Goal: Task Accomplishment & Management: Complete application form

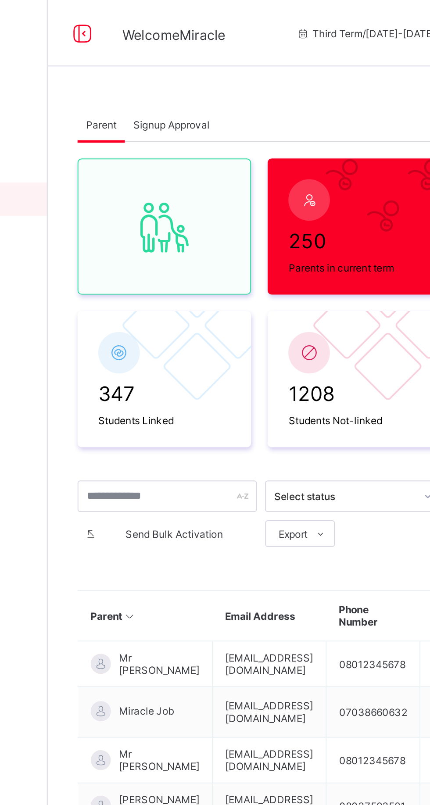
click at [167, 66] on span "Signup Approval" at bounding box center [170, 66] width 40 height 7
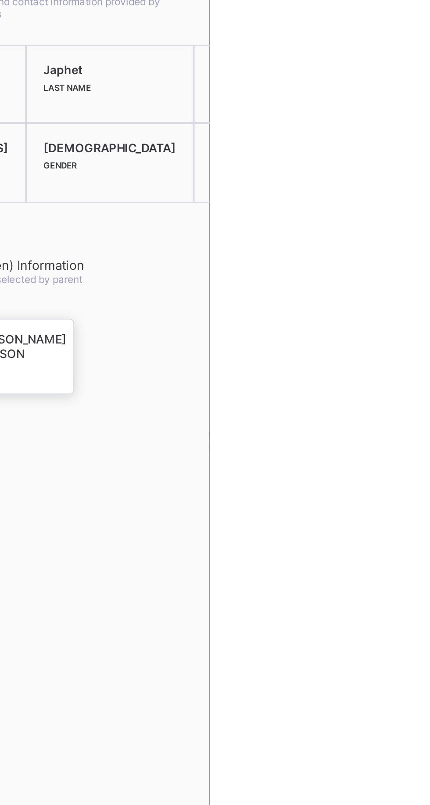
click at [354, 268] on span at bounding box center [329, 269] width 50 height 2
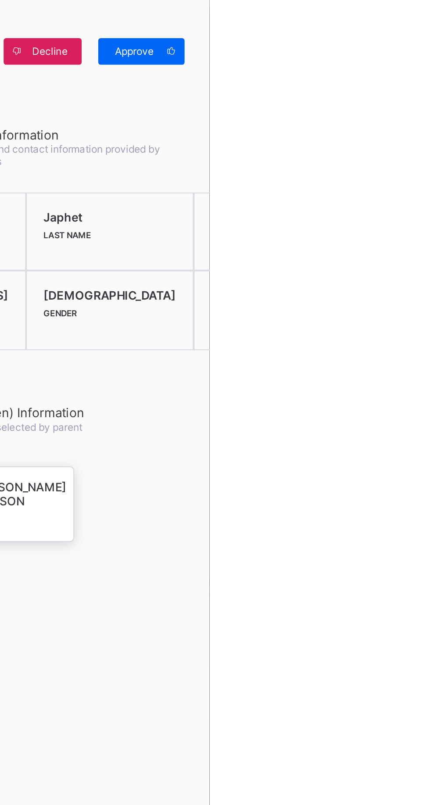
click at [403, 29] on span "Approve" at bounding box center [390, 27] width 25 height 7
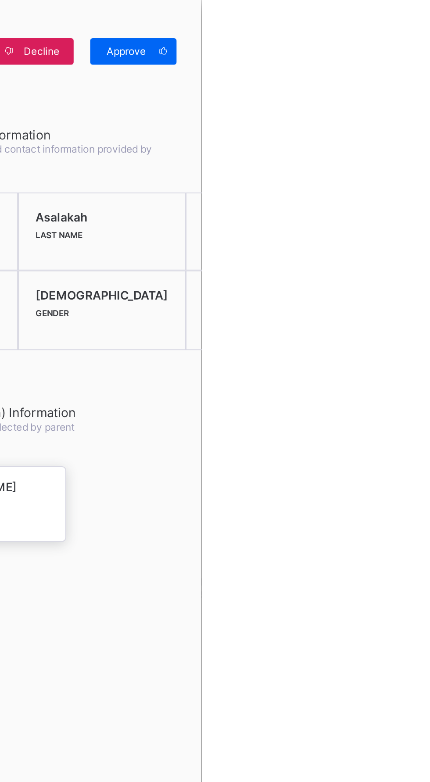
click at [417, 20] on div "Approve" at bounding box center [394, 27] width 46 height 14
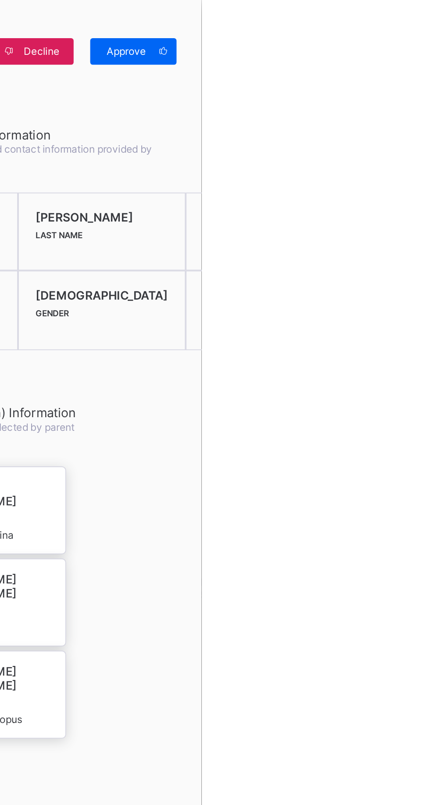
click at [417, 23] on div "Approve" at bounding box center [394, 27] width 46 height 14
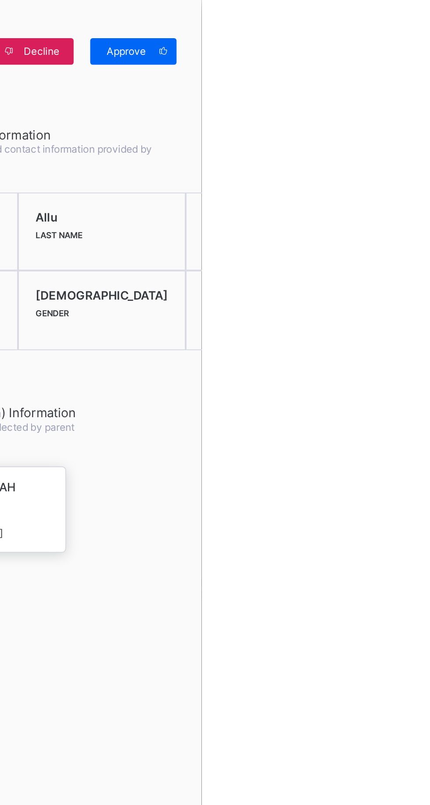
click at [417, 21] on div "Approve" at bounding box center [394, 27] width 46 height 14
click at [417, 28] on div "Approve" at bounding box center [394, 27] width 46 height 14
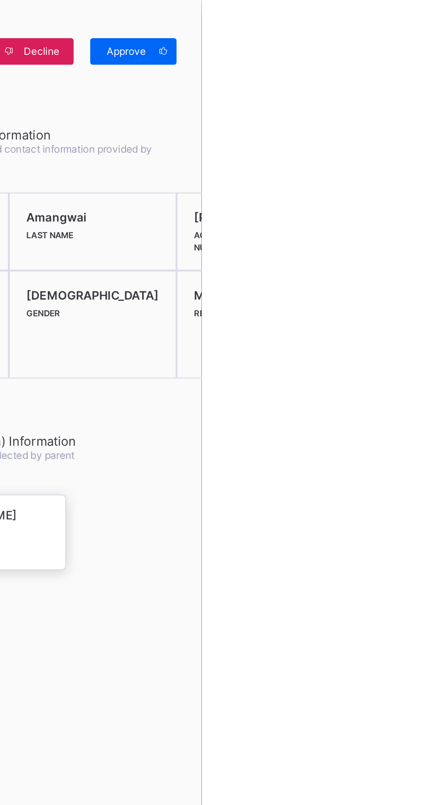
click at [403, 27] on span "Approve" at bounding box center [390, 27] width 25 height 7
click at [417, 22] on div "Approve" at bounding box center [394, 27] width 46 height 14
click at [417, 224] on div "Child(ren) Information Children selected by parent" at bounding box center [344, 236] width 146 height 46
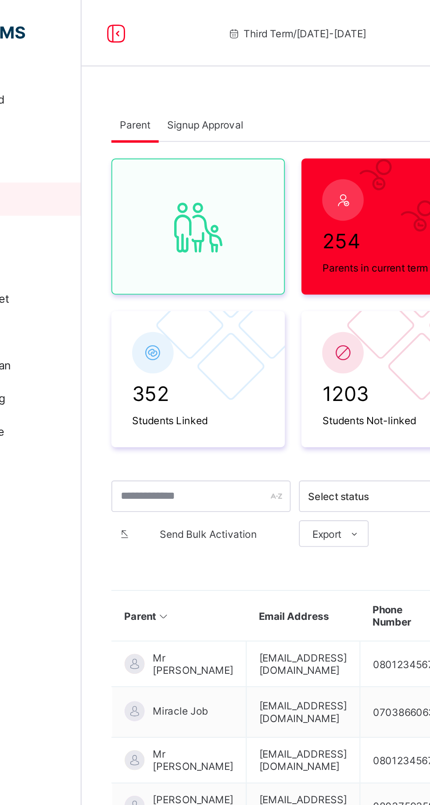
click at [185, 64] on span "Signup Approval" at bounding box center [170, 66] width 40 height 7
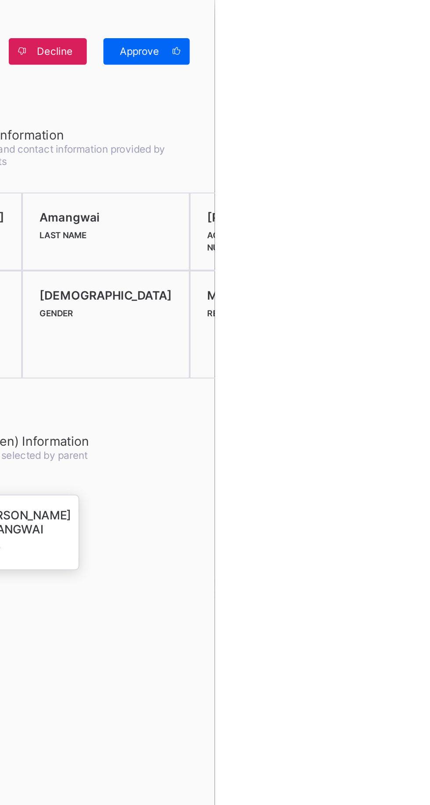
click at [417, 33] on div "Approve" at bounding box center [394, 27] width 46 height 14
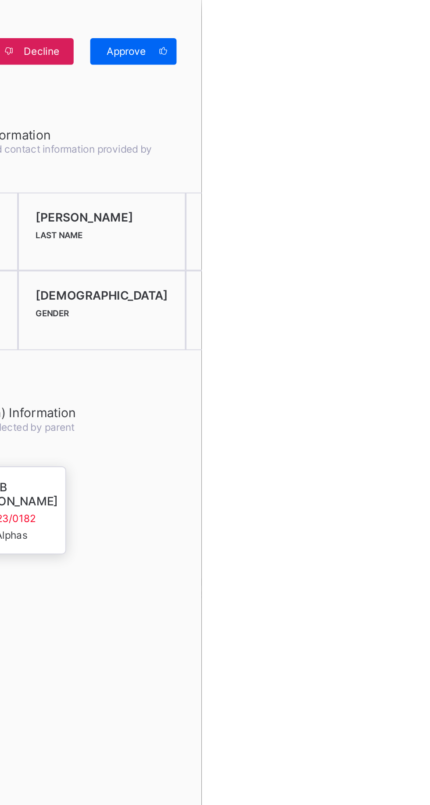
click at [403, 28] on span "Approve" at bounding box center [390, 27] width 25 height 7
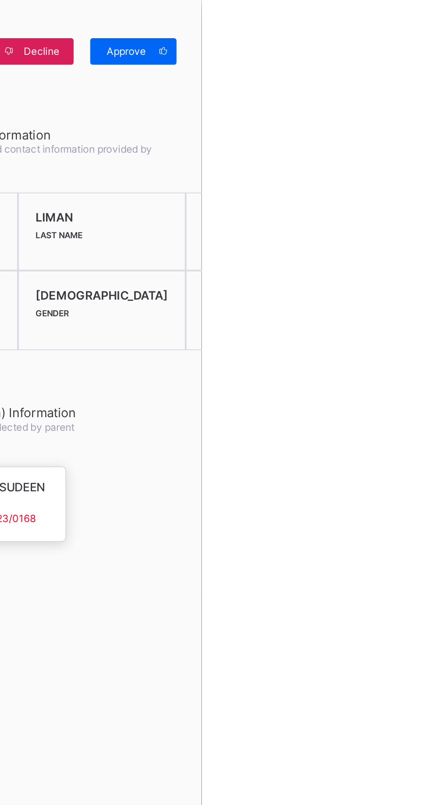
click at [417, 20] on div "Approve" at bounding box center [394, 27] width 46 height 14
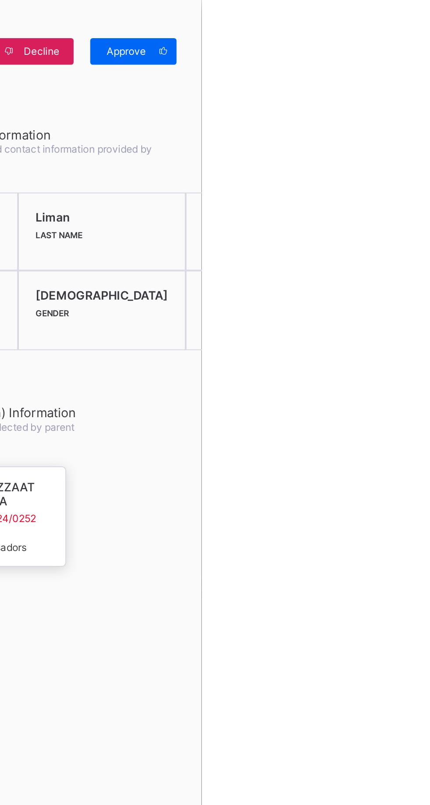
click at [417, 23] on div "Approve" at bounding box center [394, 27] width 46 height 14
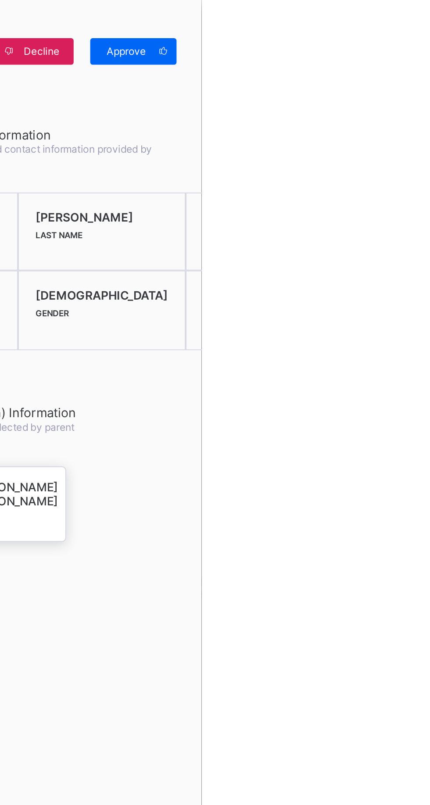
click at [403, 29] on span "Approve" at bounding box center [390, 27] width 25 height 7
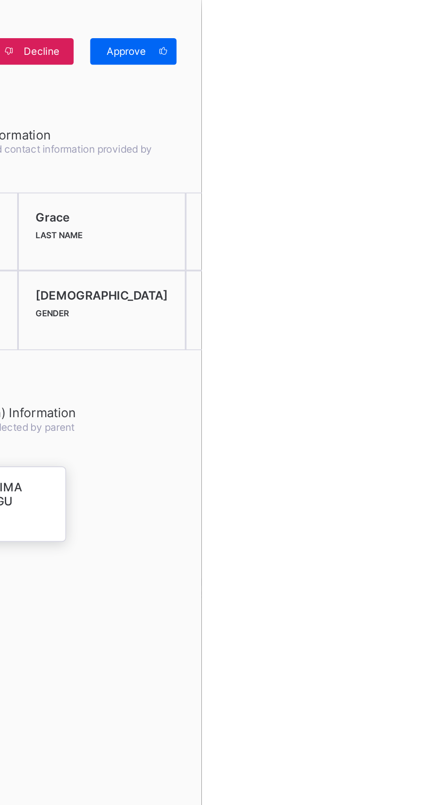
click at [417, 31] on div "Approve" at bounding box center [394, 27] width 46 height 14
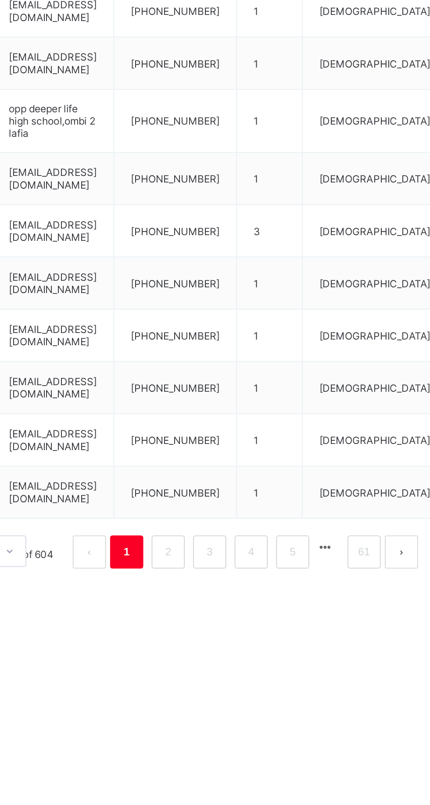
click at [275, 625] on link "2" at bounding box center [275, 624] width 8 height 11
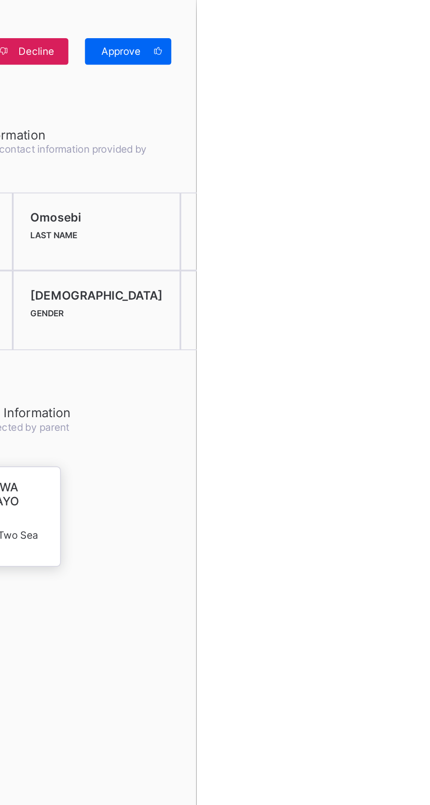
click at [403, 26] on span "Approve" at bounding box center [390, 27] width 25 height 7
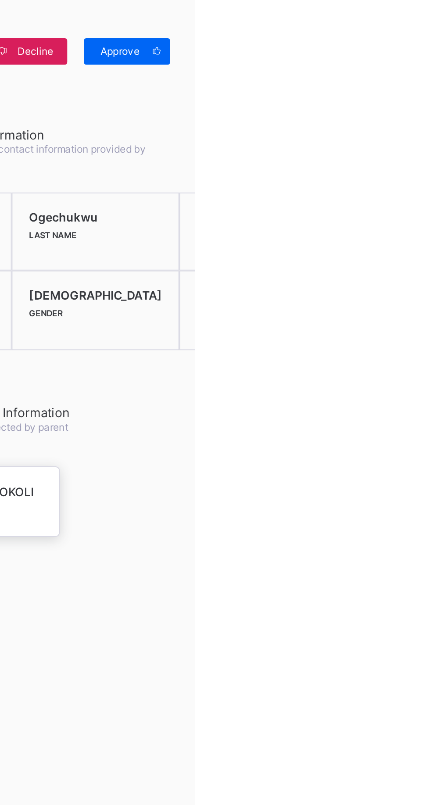
click at [403, 30] on span "Approve" at bounding box center [390, 27] width 25 height 7
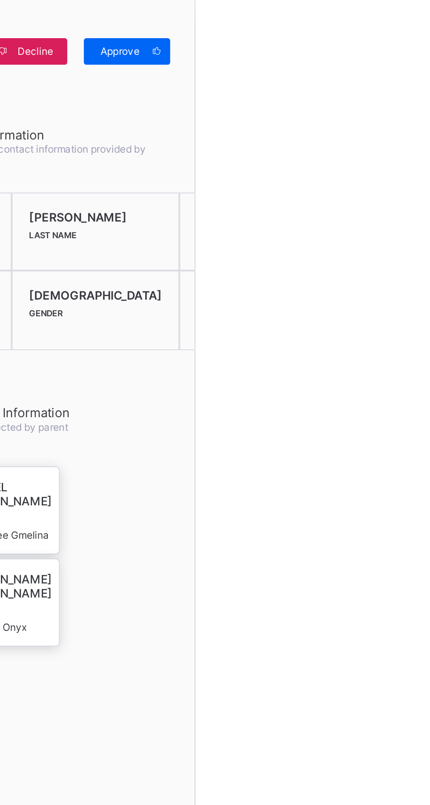
click at [417, 22] on span at bounding box center [410, 27] width 14 height 14
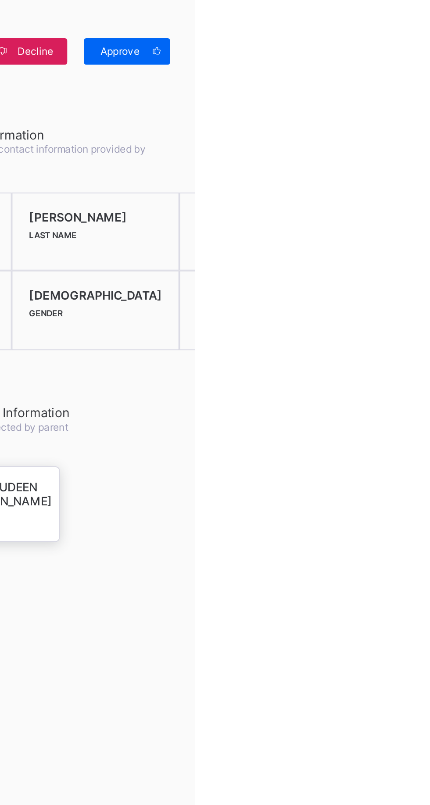
click at [417, 27] on span at bounding box center [410, 27] width 14 height 14
click at [417, 32] on div "Approve" at bounding box center [394, 27] width 46 height 14
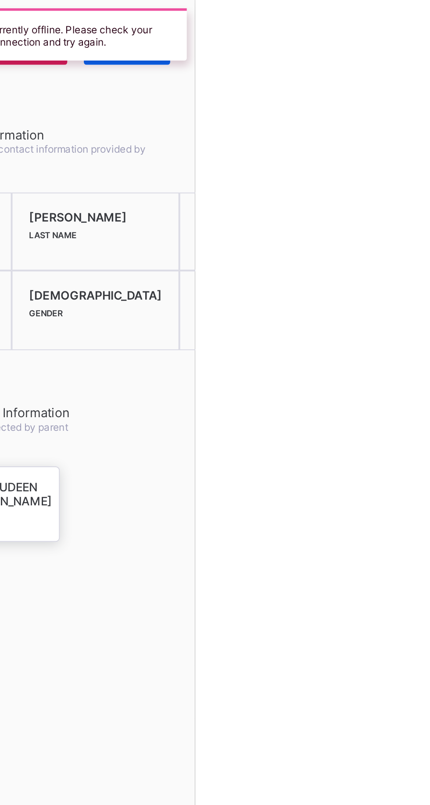
click at [429, 310] on div "× Parent SignUp Details Decline Approve Parent Information Personal and contact…" at bounding box center [344, 402] width 172 height 805
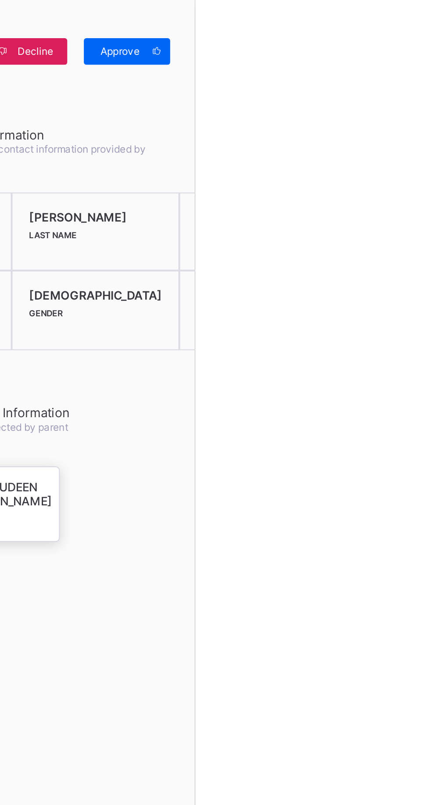
click at [403, 28] on span "Approve" at bounding box center [390, 27] width 25 height 7
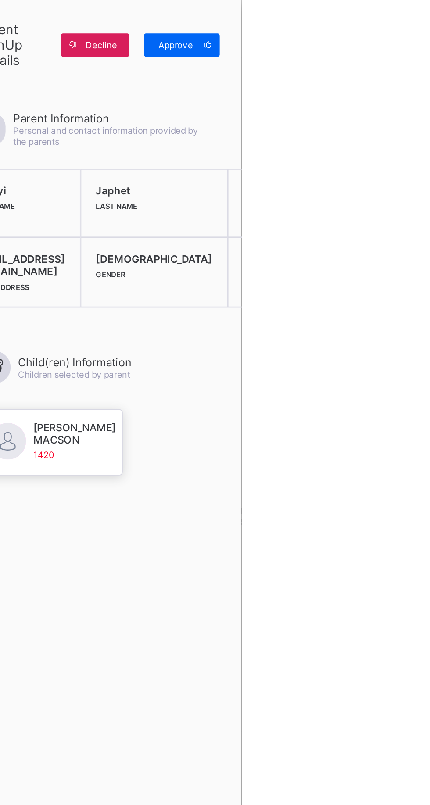
click at [403, 25] on span "Approve" at bounding box center [390, 27] width 25 height 7
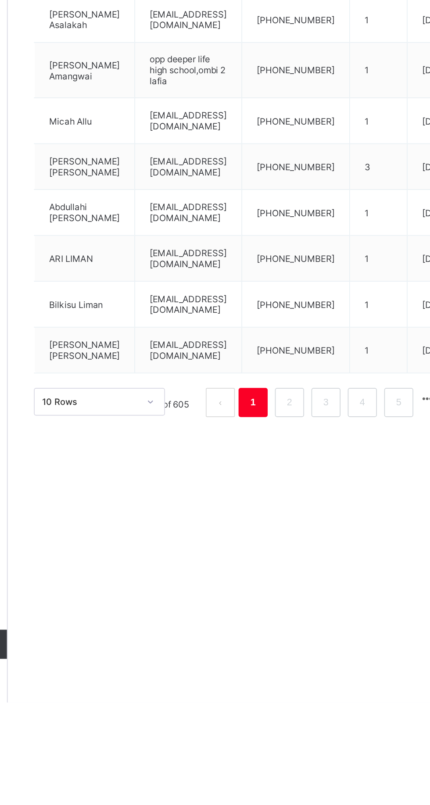
click at [272, 626] on link "2" at bounding box center [275, 624] width 8 height 11
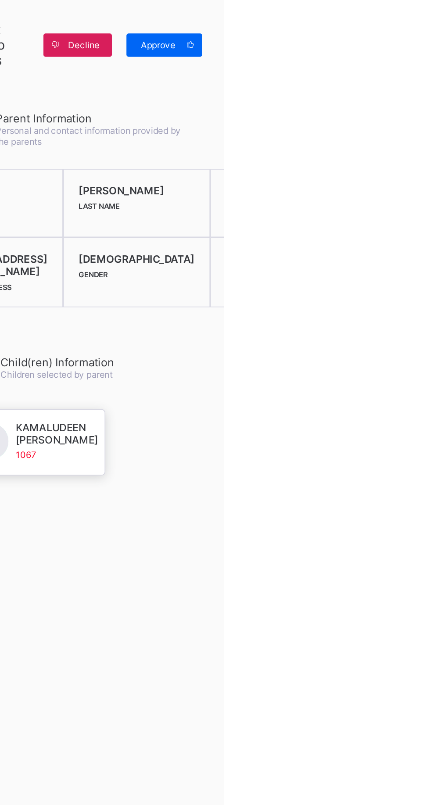
click at [417, 22] on div "Approve" at bounding box center [394, 27] width 46 height 14
click at [339, 245] on div at bounding box center [215, 402] width 430 height 805
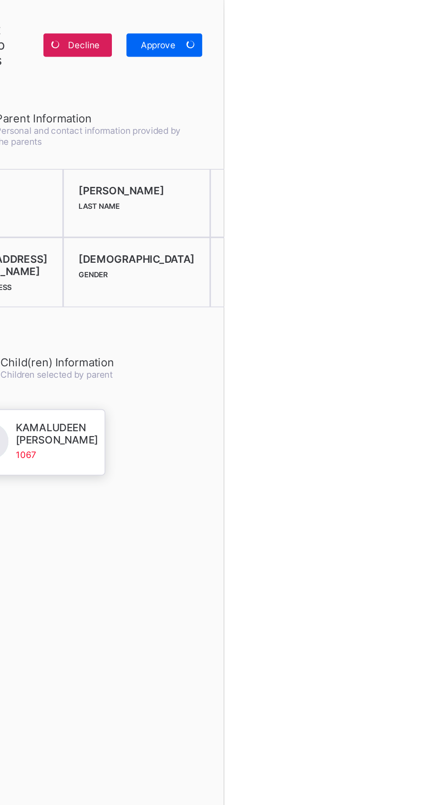
click at [403, 26] on span "Approve" at bounding box center [390, 27] width 25 height 7
click at [347, 247] on div at bounding box center [215, 402] width 430 height 805
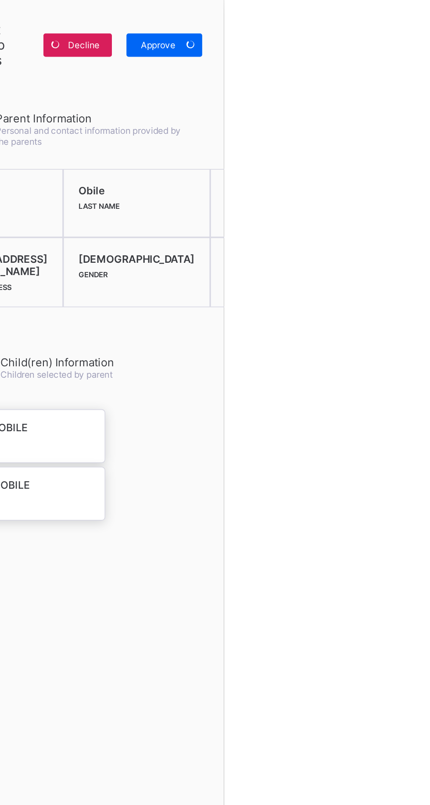
click at [417, 31] on div "Approve" at bounding box center [394, 27] width 46 height 14
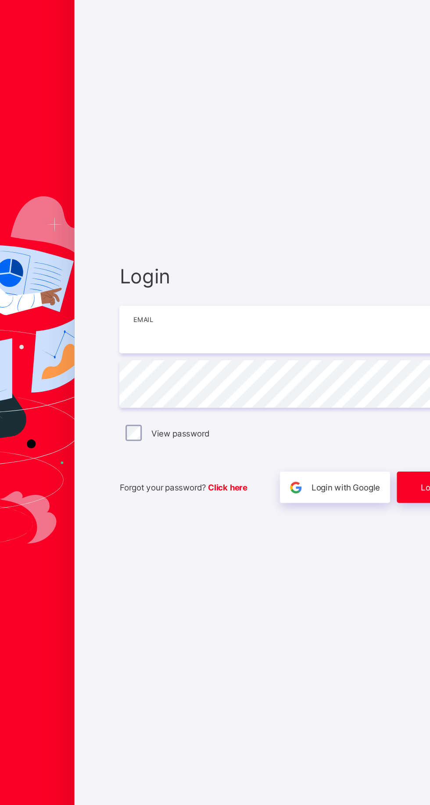
type input "**********"
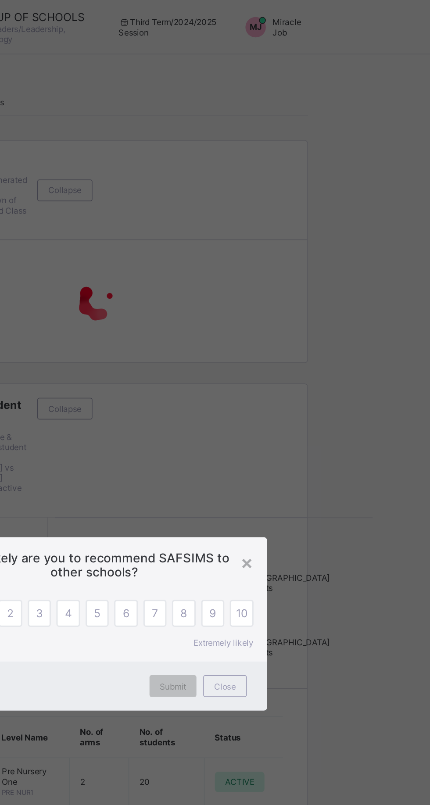
click at [305, 443] on div "Close" at bounding box center [297, 443] width 28 height 14
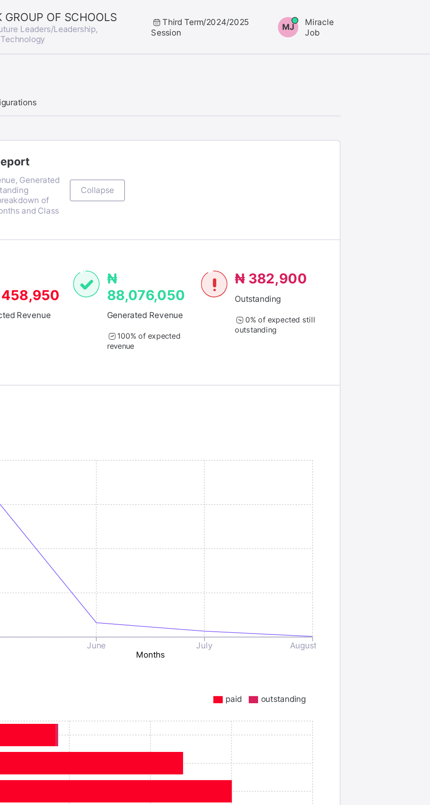
click at [339, 15] on span "Miracle Job" at bounding box center [337, 17] width 18 height 13
click at [328, 34] on span "Switch to Admin View" at bounding box center [313, 37] width 67 height 10
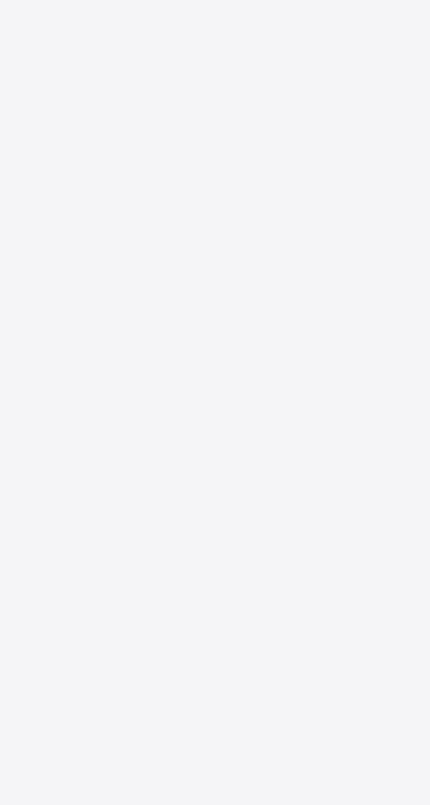
scroll to position [61, 0]
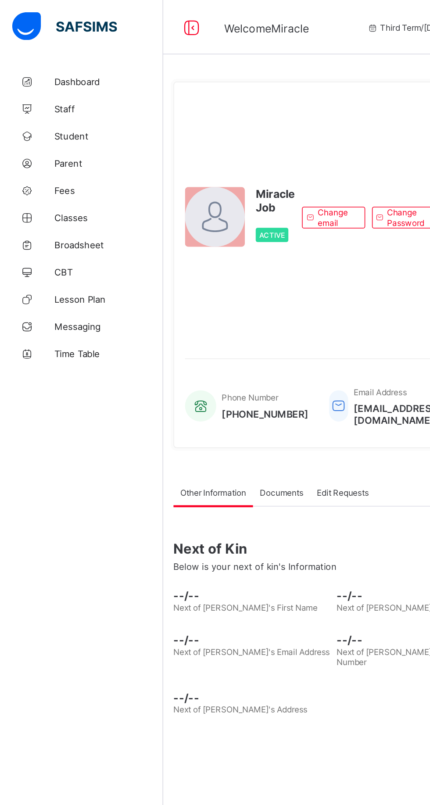
click at [39, 107] on span "Parent" at bounding box center [70, 105] width 70 height 7
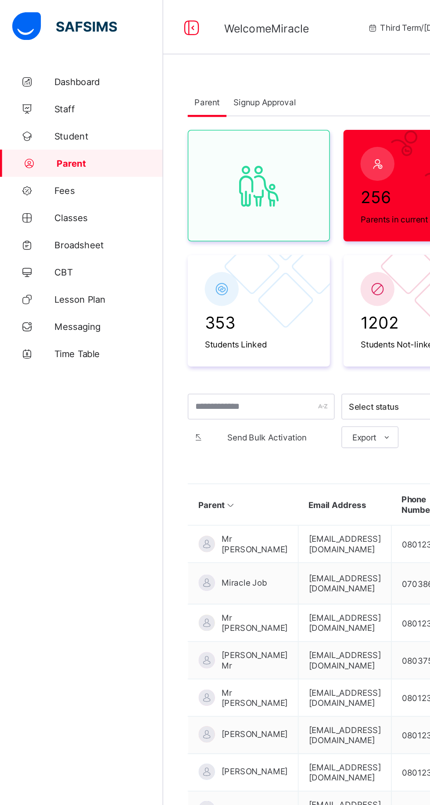
click at [170, 68] on span "Signup Approval" at bounding box center [170, 66] width 40 height 7
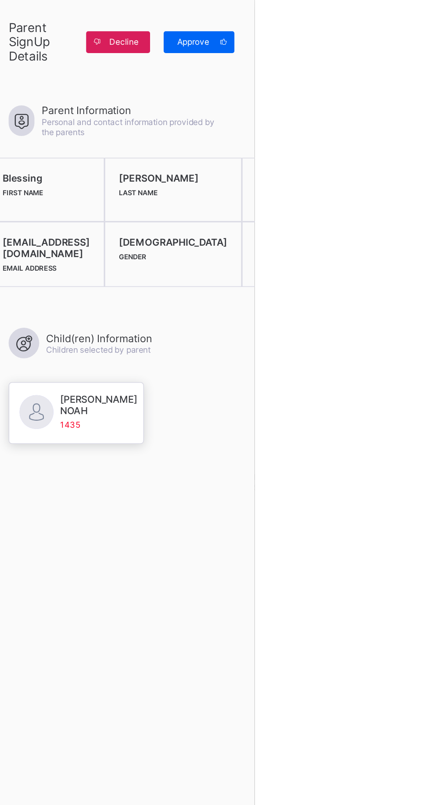
click at [413, 26] on icon at bounding box center [410, 27] width 7 height 6
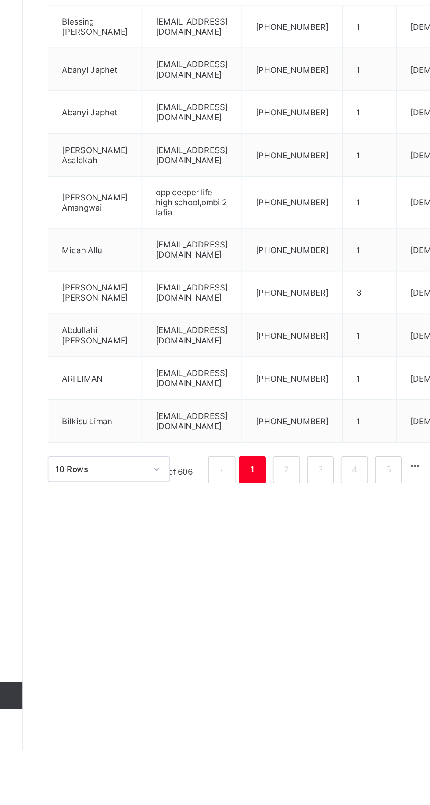
click at [275, 623] on link "2" at bounding box center [275, 624] width 8 height 11
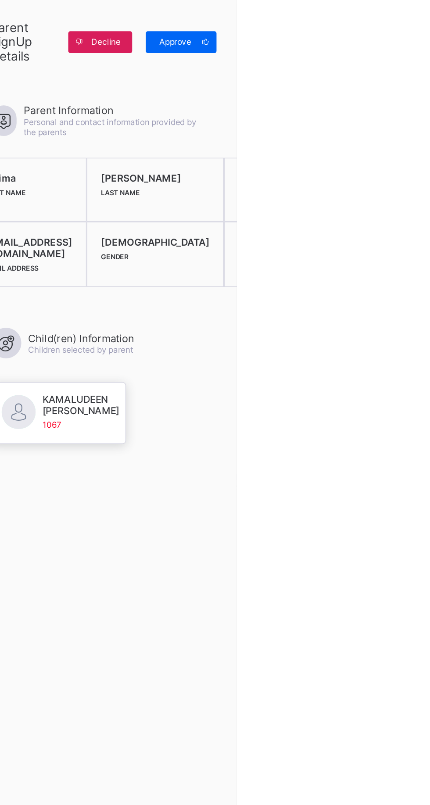
click at [417, 20] on span at bounding box center [410, 27] width 14 height 14
click at [338, 264] on div at bounding box center [215, 402] width 430 height 805
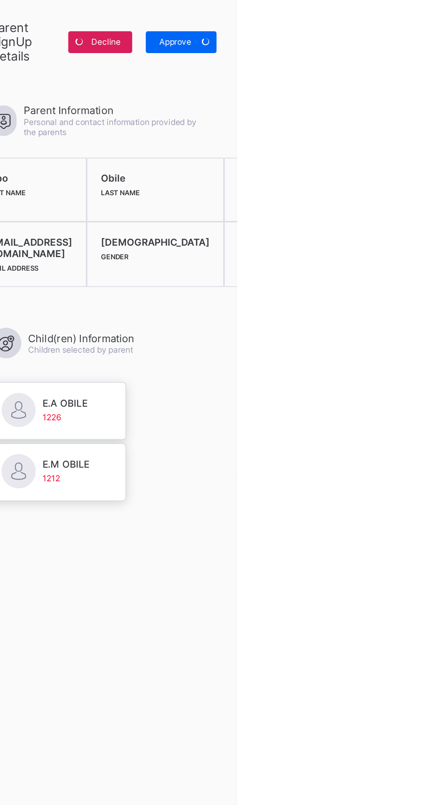
click at [417, 31] on div "Approve" at bounding box center [394, 27] width 46 height 14
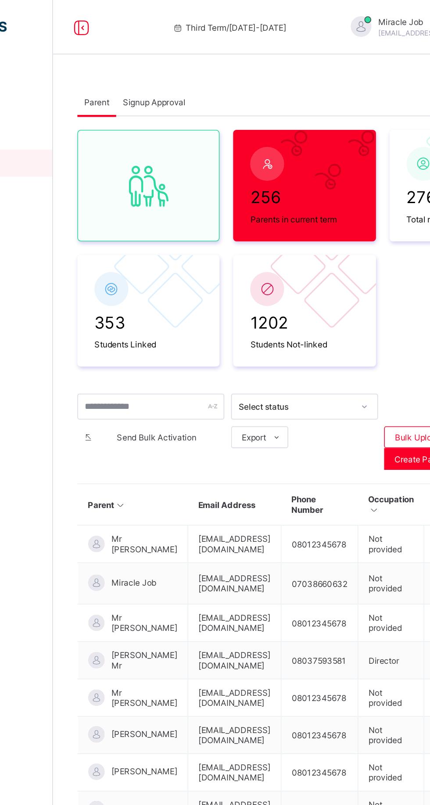
click at [162, 71] on div "Signup Approval" at bounding box center [170, 66] width 49 height 18
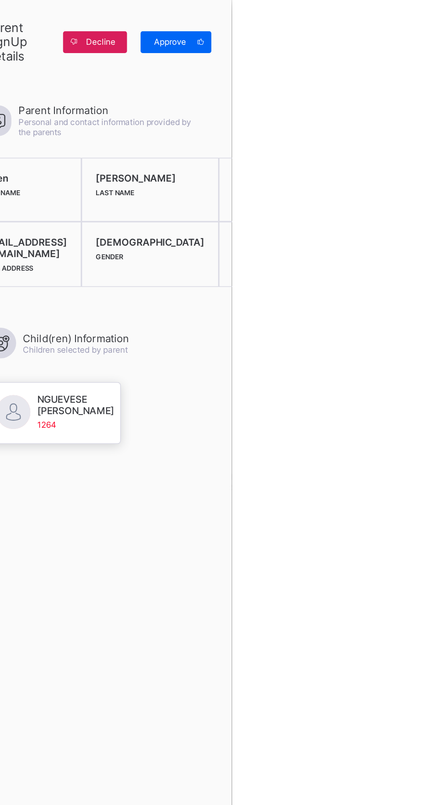
click at [417, 21] on div "Approve" at bounding box center [394, 27] width 46 height 14
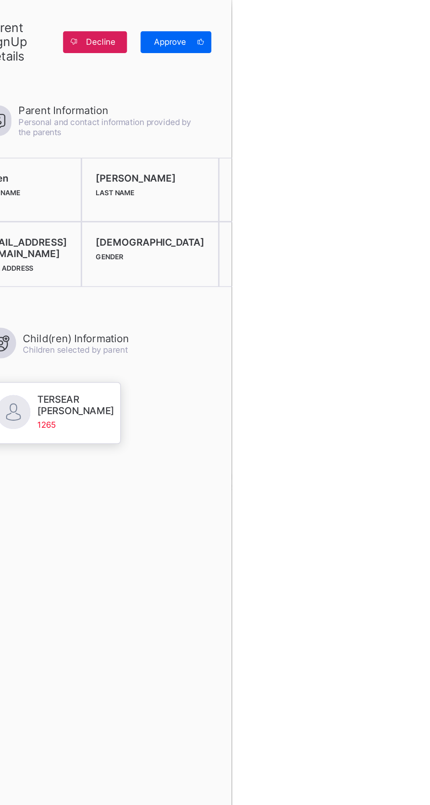
click at [403, 25] on span "Approve" at bounding box center [390, 27] width 25 height 7
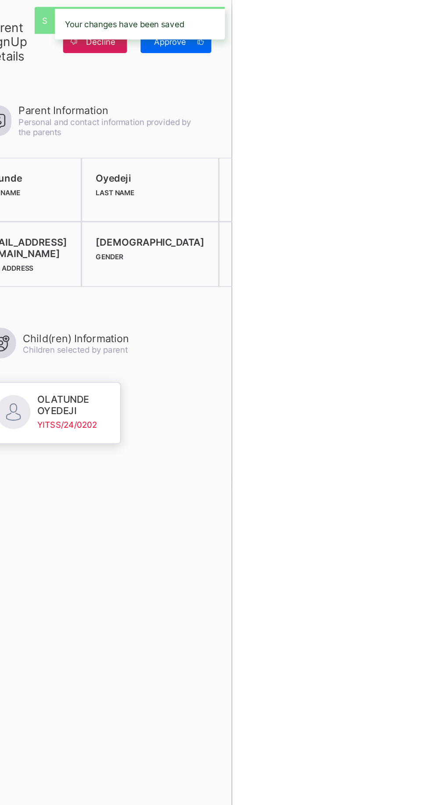
click at [429, 28] on div "Your changes have been saved" at bounding box center [370, 15] width 118 height 30
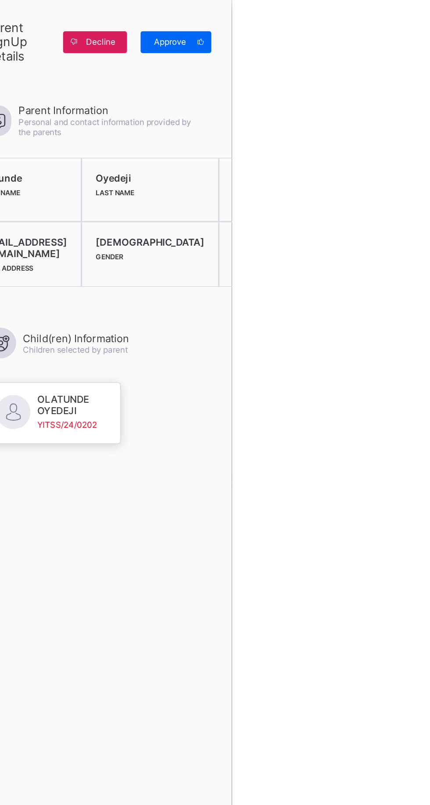
click at [417, 28] on span at bounding box center [410, 27] width 14 height 14
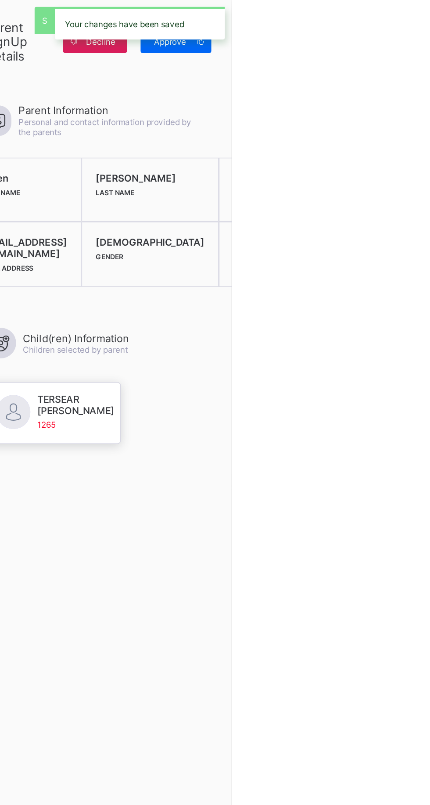
click at [429, 28] on div "Your changes have been saved" at bounding box center [370, 15] width 118 height 30
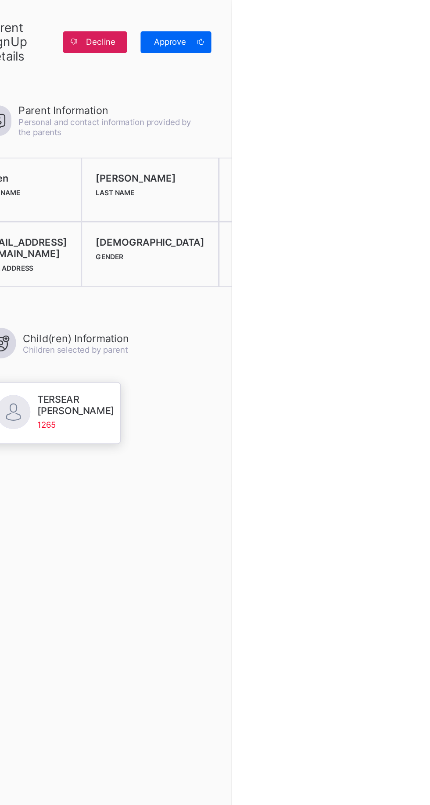
click at [403, 28] on span "Approve" at bounding box center [390, 27] width 25 height 7
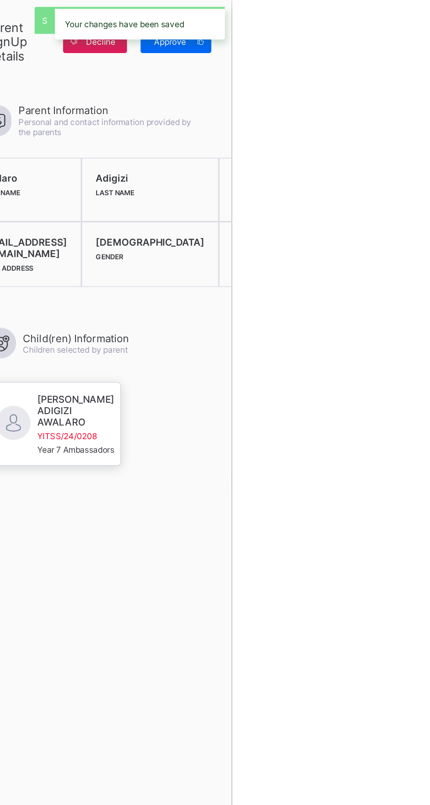
click at [429, 29] on div "Your changes have been saved" at bounding box center [370, 15] width 118 height 30
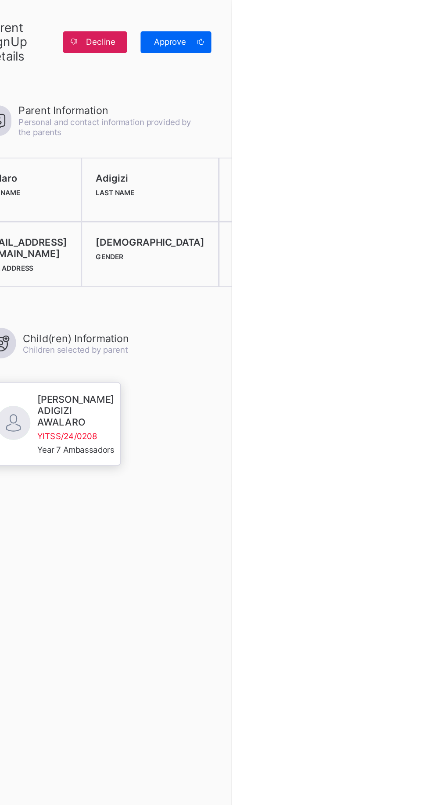
click at [403, 27] on span "Approve" at bounding box center [390, 27] width 25 height 7
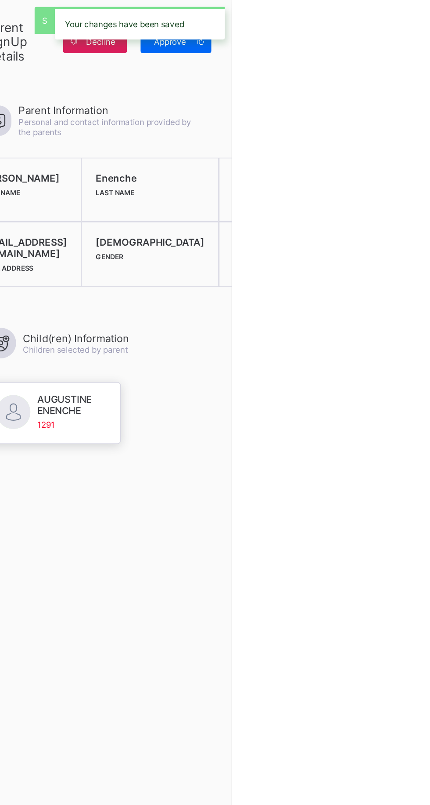
click at [429, 27] on div "Your changes have been saved" at bounding box center [370, 15] width 118 height 30
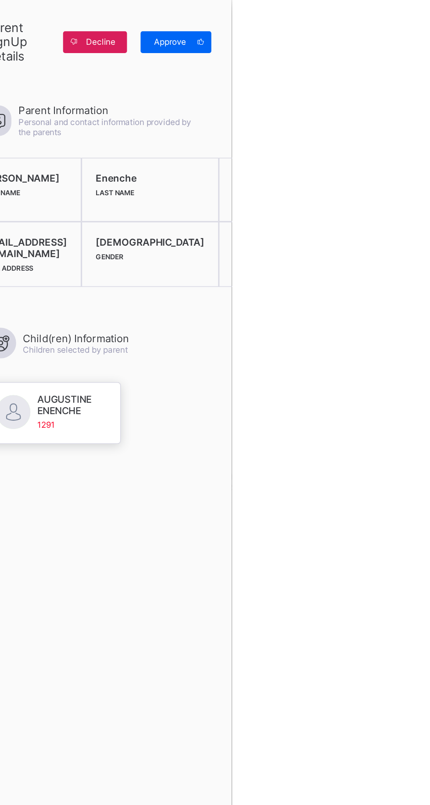
click at [403, 29] on span "Approve" at bounding box center [390, 27] width 25 height 7
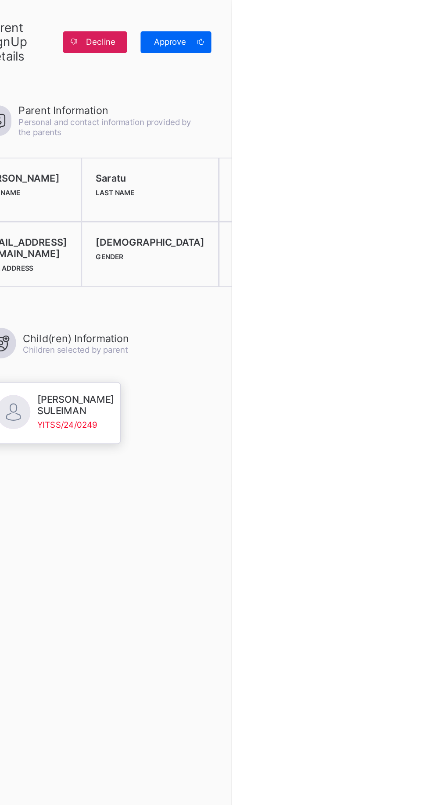
click at [417, 24] on div "Approve" at bounding box center [394, 27] width 46 height 14
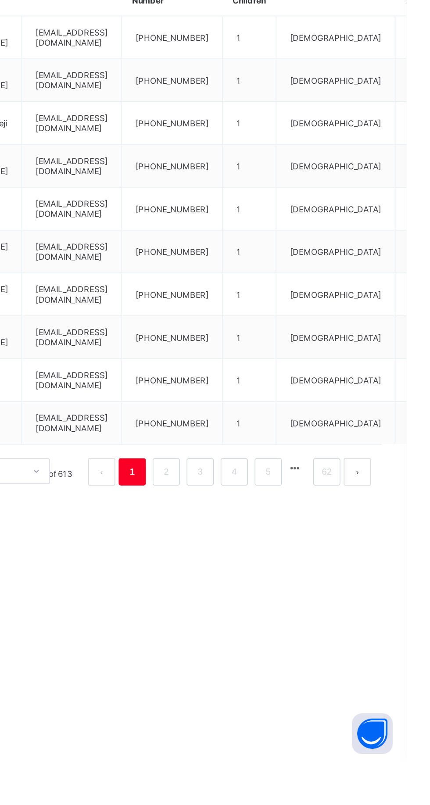
click at [277, 615] on link "2" at bounding box center [275, 618] width 8 height 11
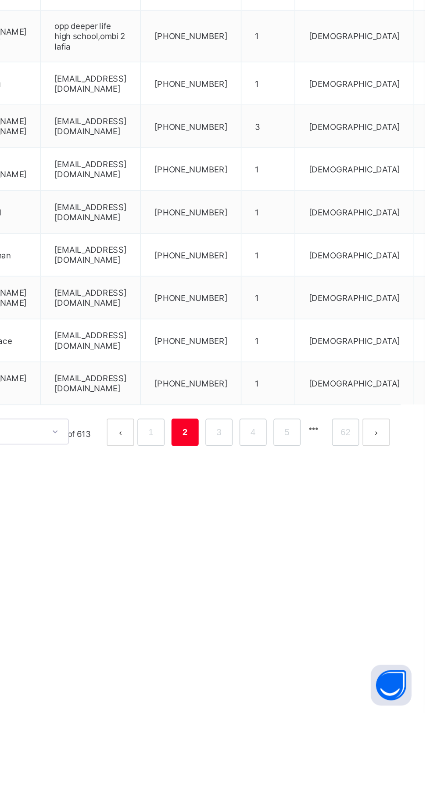
click at [297, 626] on link "3" at bounding box center [297, 624] width 8 height 11
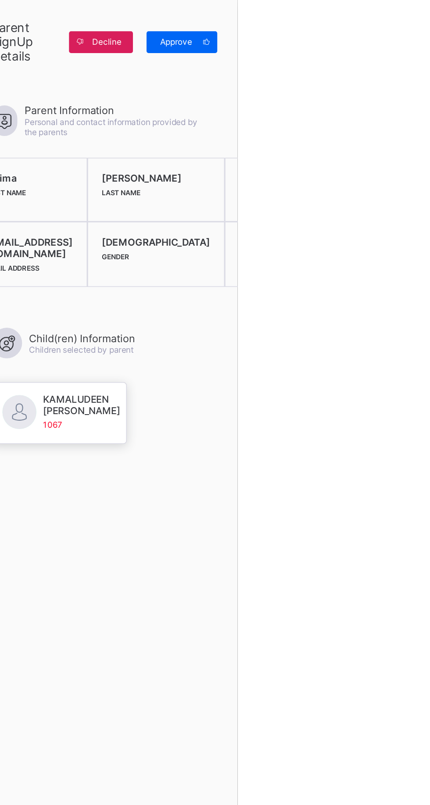
click at [417, 29] on span at bounding box center [410, 27] width 14 height 14
click at [346, 336] on div at bounding box center [215, 402] width 430 height 805
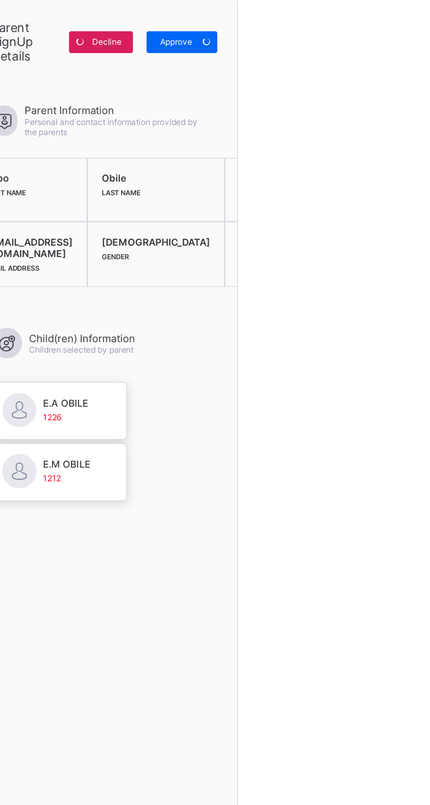
click at [417, 23] on div "Approve" at bounding box center [394, 27] width 46 height 14
click at [417, 21] on div "Approve" at bounding box center [394, 27] width 46 height 14
click at [339, 292] on div at bounding box center [215, 402] width 430 height 805
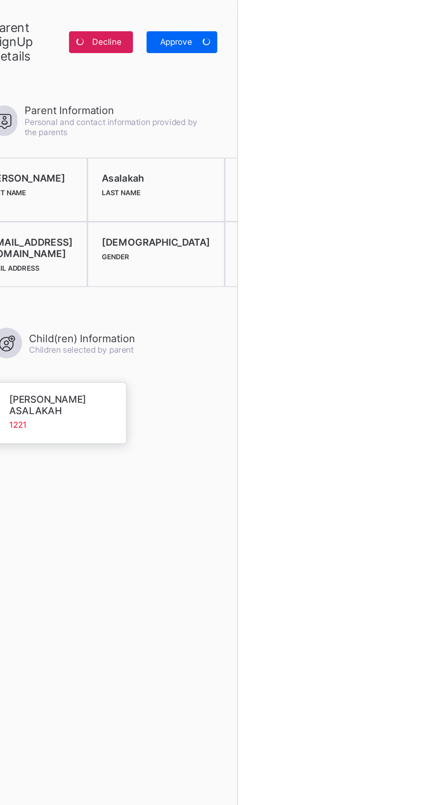
click at [417, 25] on div "Approve" at bounding box center [394, 27] width 46 height 14
click at [341, 270] on div at bounding box center [215, 402] width 430 height 805
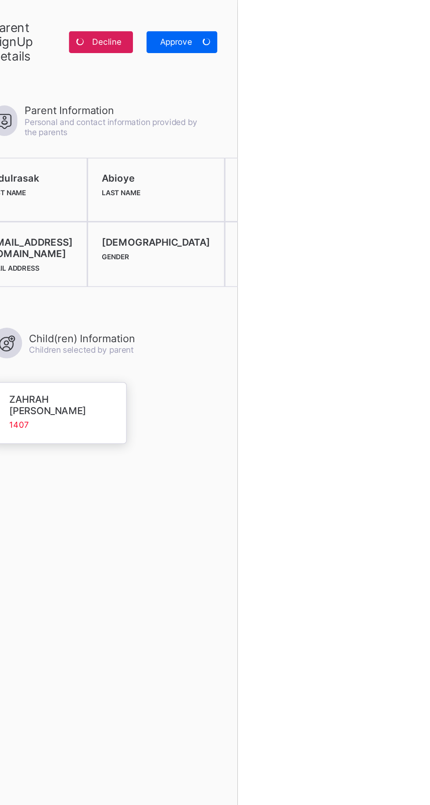
click at [417, 25] on div "Approve" at bounding box center [394, 27] width 46 height 14
click at [353, 358] on div at bounding box center [215, 402] width 430 height 805
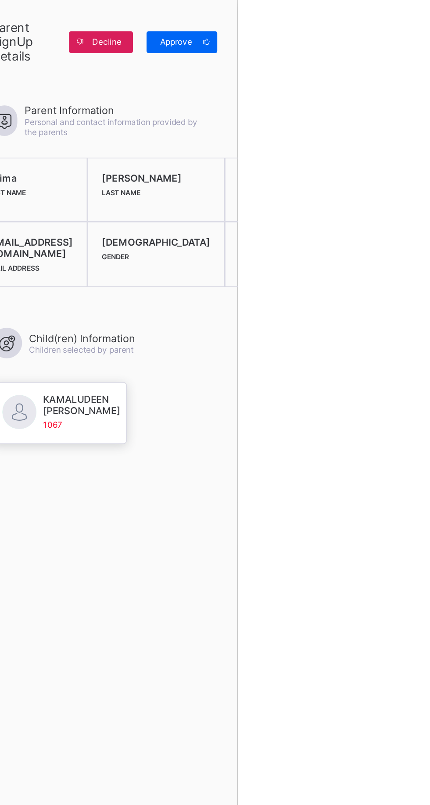
click at [417, 23] on span at bounding box center [410, 27] width 14 height 14
click at [249, 15] on div "×" at bounding box center [242, 17] width 13 height 13
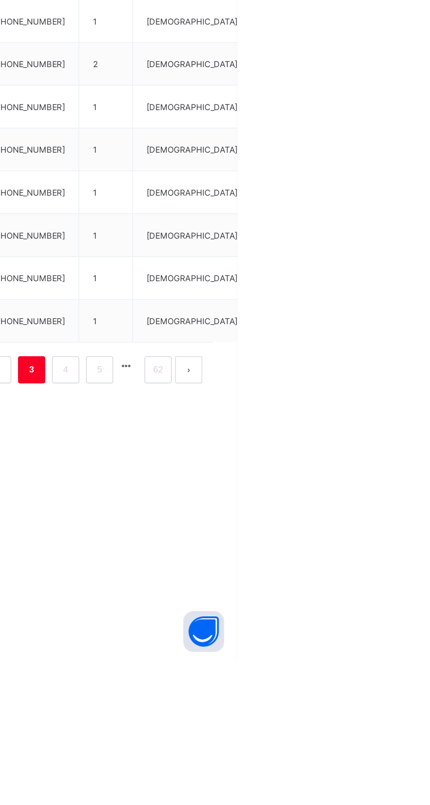
click at [340, 624] on link "5" at bounding box center [340, 618] width 8 height 11
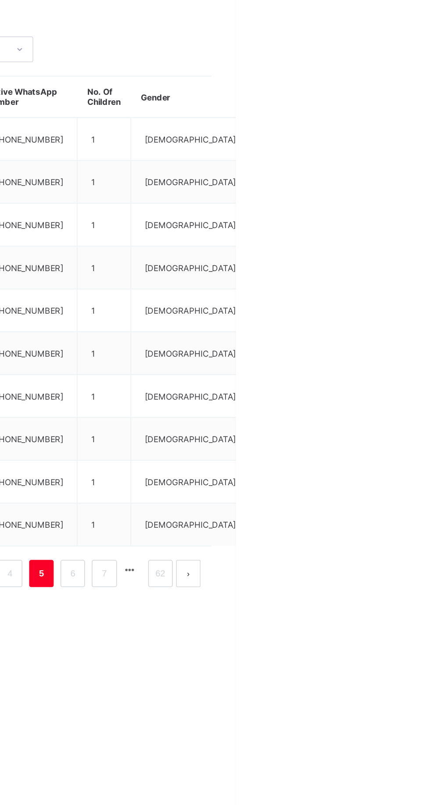
click at [345, 624] on link "7" at bounding box center [345, 618] width 8 height 11
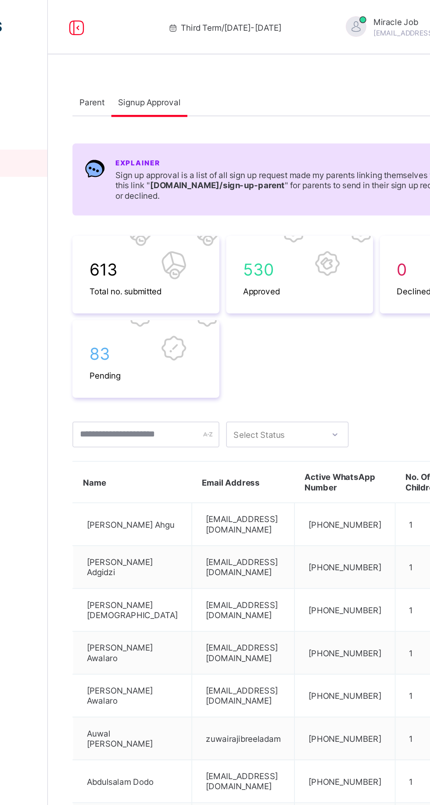
click at [151, 232] on span "83" at bounding box center [168, 228] width 73 height 13
click at [158, 231] on span "83" at bounding box center [168, 228] width 73 height 13
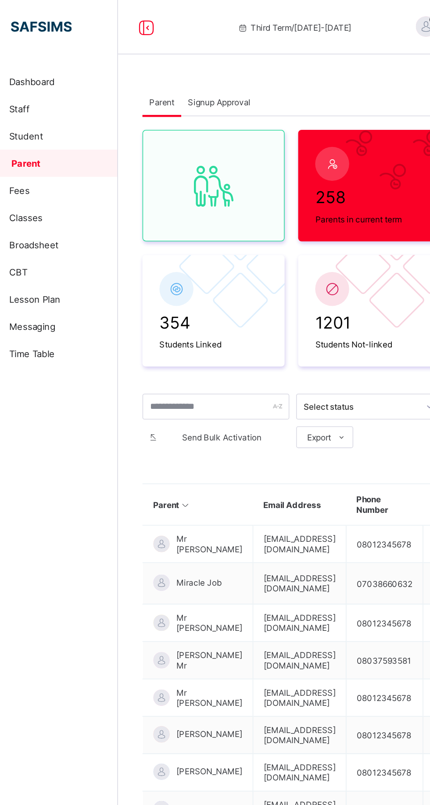
click at [176, 63] on span "Signup Approval" at bounding box center [170, 66] width 40 height 7
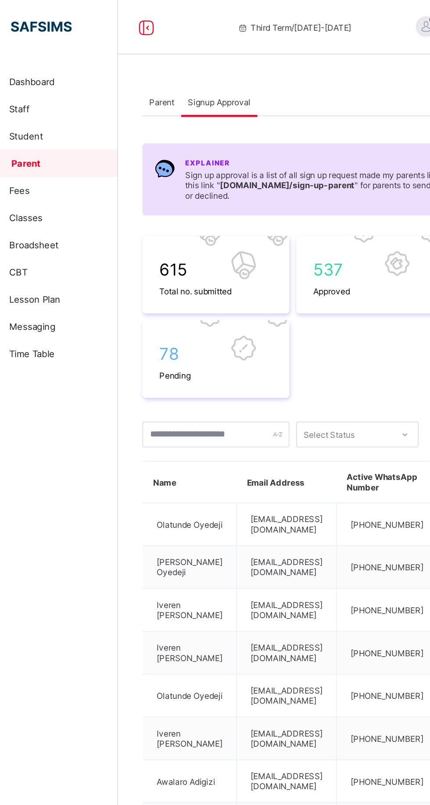
click at [154, 233] on span "78" at bounding box center [168, 228] width 73 height 13
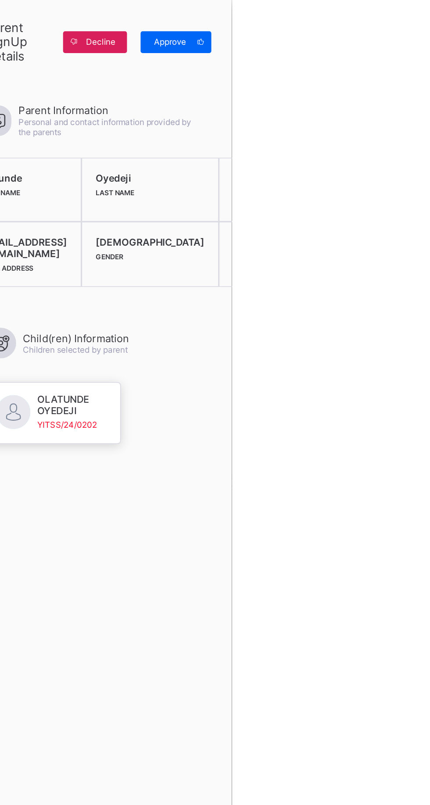
click at [403, 26] on span "Approve" at bounding box center [390, 27] width 25 height 7
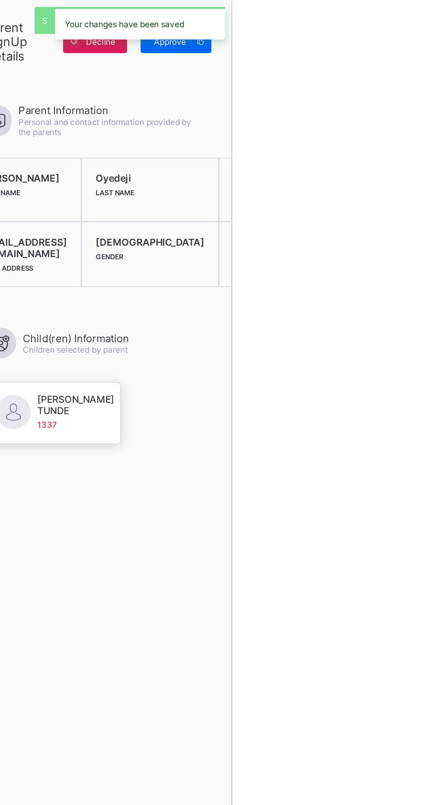
click at [429, 25] on div "Your changes have been saved" at bounding box center [370, 15] width 118 height 30
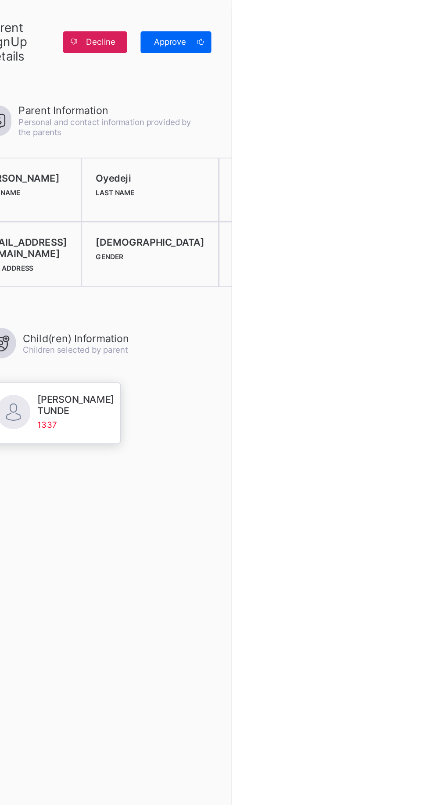
click at [417, 21] on div "Approve" at bounding box center [394, 27] width 46 height 14
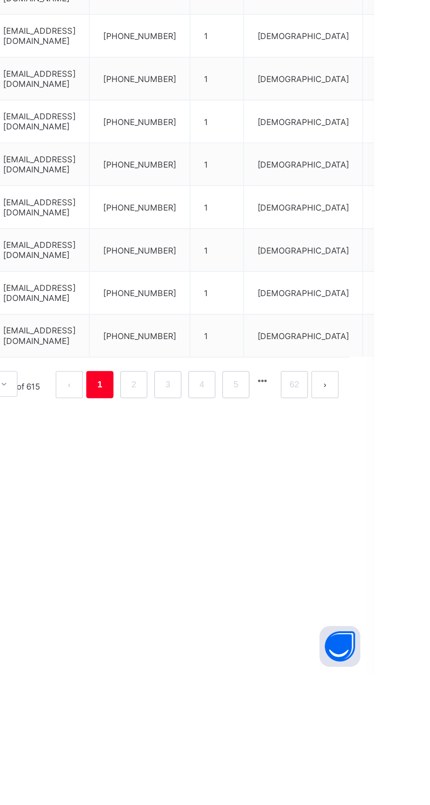
click at [275, 615] on link "2" at bounding box center [275, 618] width 8 height 11
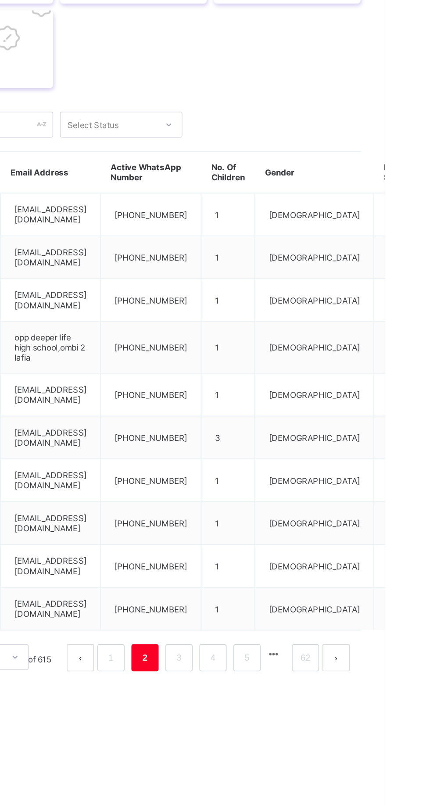
click at [297, 626] on link "3" at bounding box center [297, 624] width 8 height 11
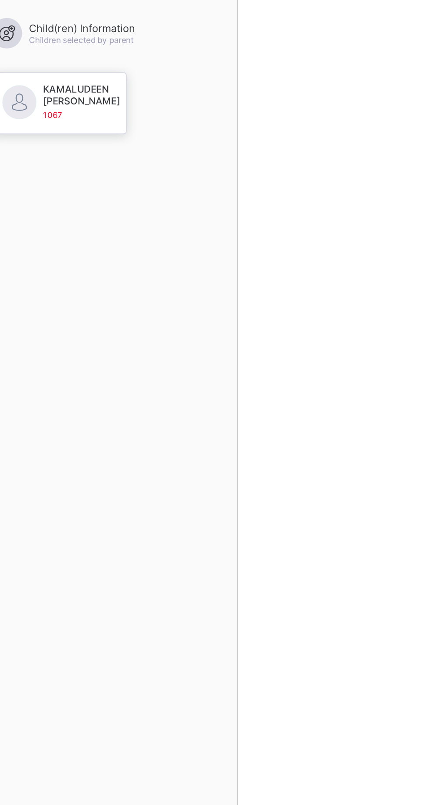
click at [337, 475] on div at bounding box center [215, 402] width 430 height 805
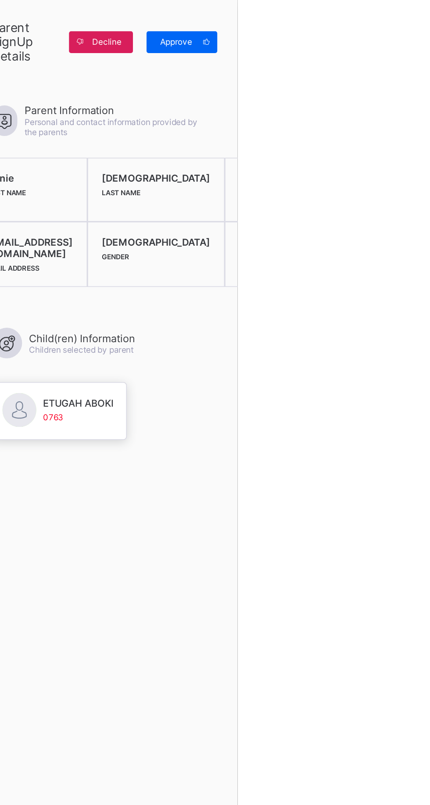
click at [403, 30] on span "Approve" at bounding box center [390, 27] width 25 height 7
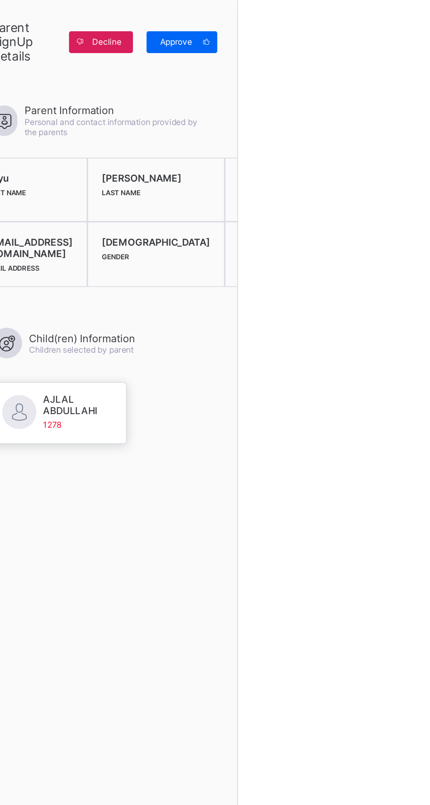
click at [403, 26] on span "Approve" at bounding box center [390, 27] width 25 height 7
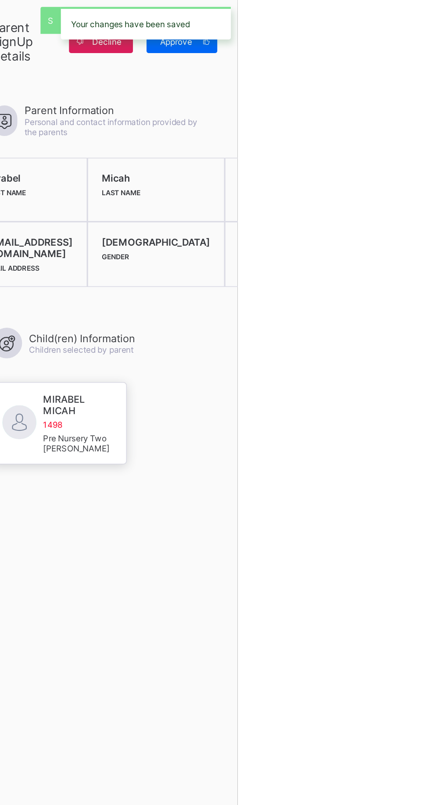
click at [426, 15] on div "Your changes have been saved" at bounding box center [371, 14] width 110 height 21
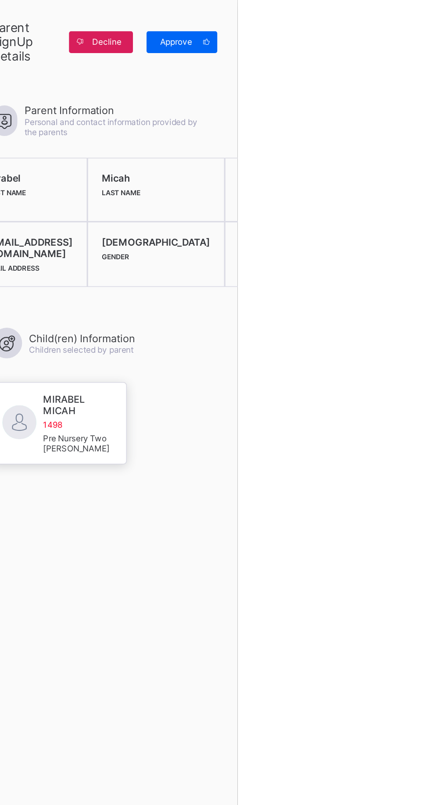
click at [403, 26] on span "Approve" at bounding box center [390, 27] width 25 height 7
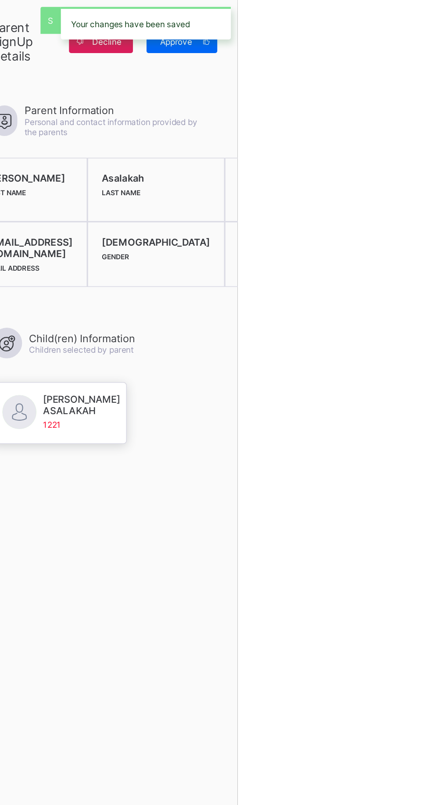
click at [429, 28] on div "Your changes have been saved" at bounding box center [370, 15] width 118 height 30
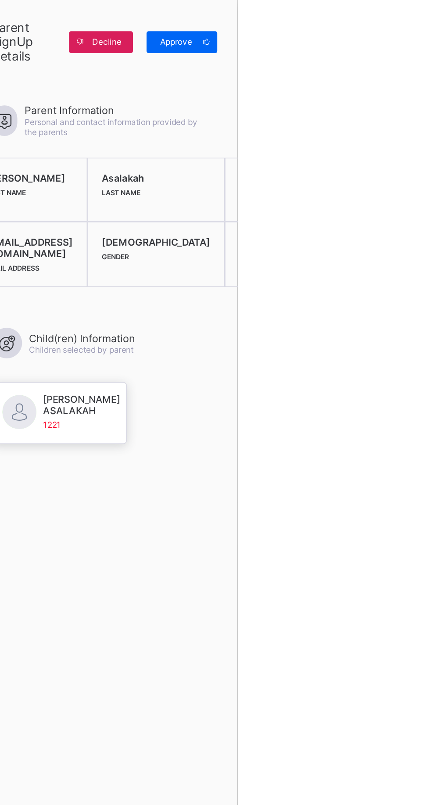
click at [403, 30] on span "Approve" at bounding box center [390, 27] width 25 height 7
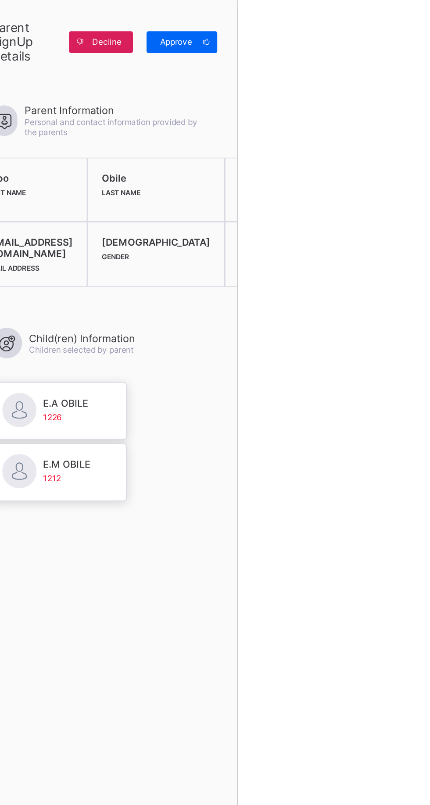
click at [403, 29] on span "Approve" at bounding box center [390, 27] width 25 height 7
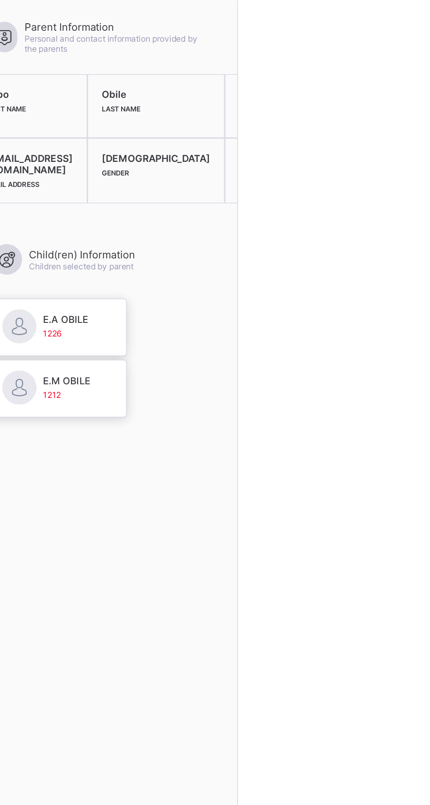
click at [249, 17] on div "×" at bounding box center [242, 17] width 13 height 13
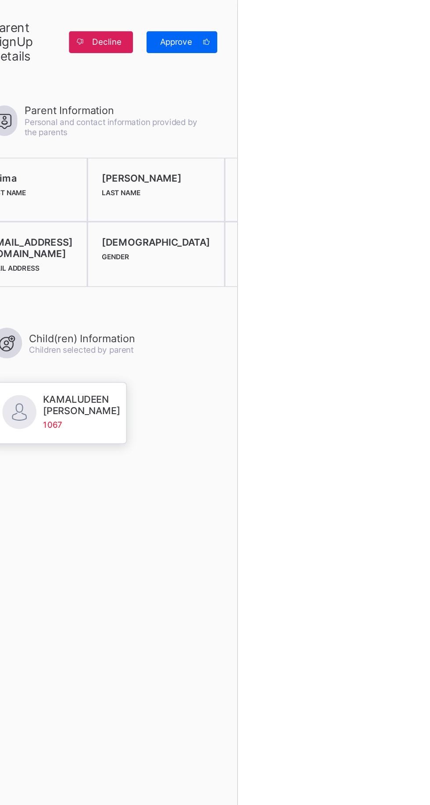
click at [417, 22] on div "Approve" at bounding box center [394, 27] width 46 height 14
click at [381, 22] on div at bounding box center [215, 402] width 430 height 805
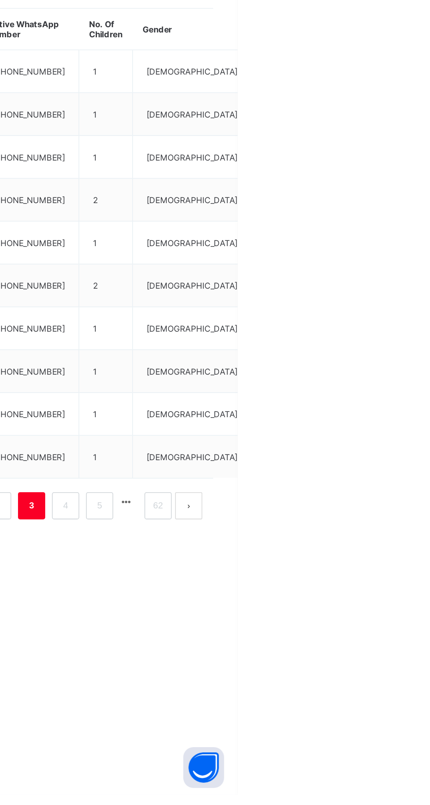
click at [320, 624] on link "4" at bounding box center [319, 618] width 8 height 11
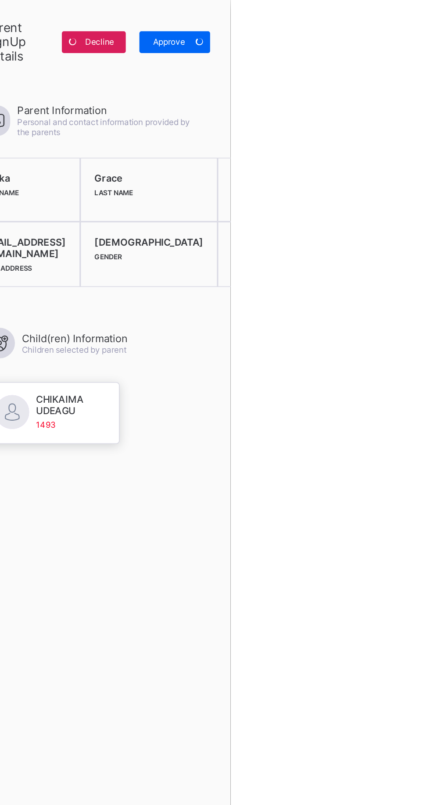
click at [417, 23] on div "Approve" at bounding box center [394, 27] width 46 height 14
click at [417, 27] on div "Approve" at bounding box center [394, 27] width 46 height 14
click at [377, 12] on div at bounding box center [215, 402] width 430 height 805
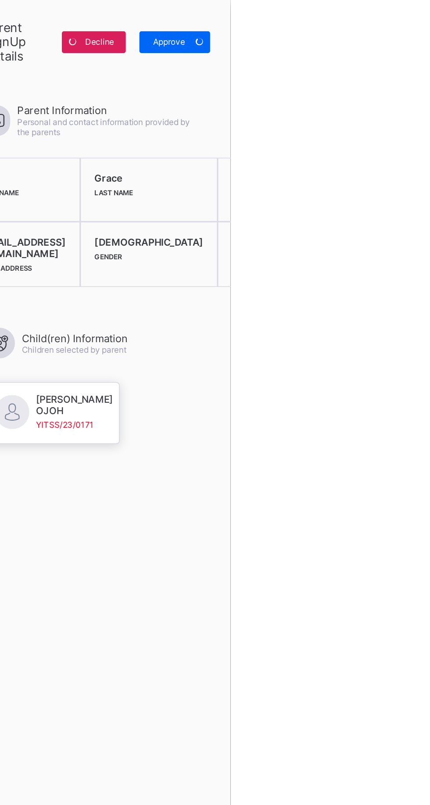
click at [417, 34] on span at bounding box center [410, 27] width 14 height 14
click at [417, 22] on div "Approve" at bounding box center [394, 27] width 46 height 14
click at [381, 17] on div at bounding box center [215, 402] width 430 height 805
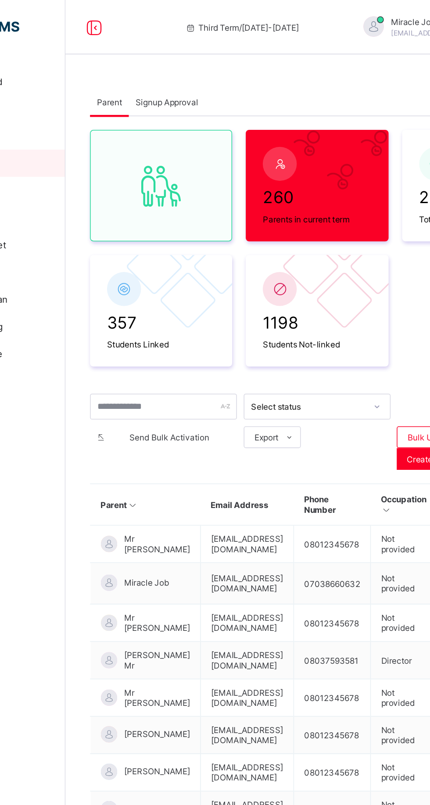
click at [181, 67] on span "Signup Approval" at bounding box center [170, 66] width 40 height 7
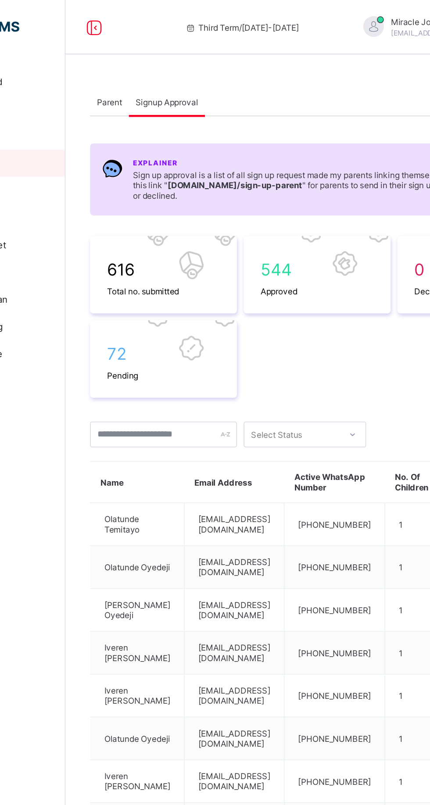
click at [161, 233] on span "72" at bounding box center [168, 228] width 73 height 13
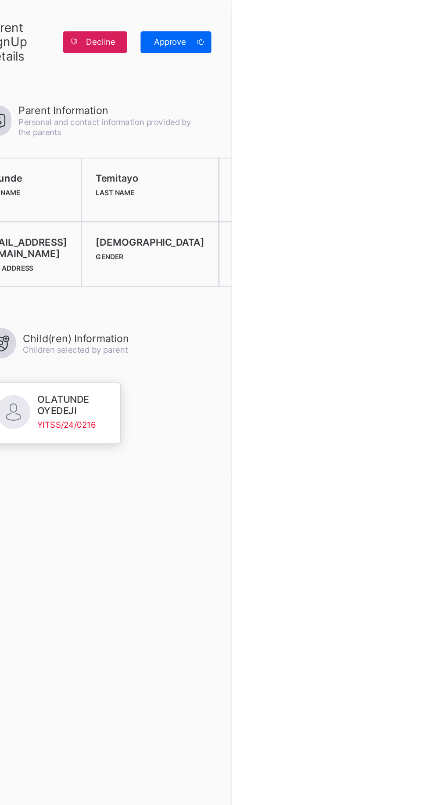
click at [403, 27] on span "Approve" at bounding box center [390, 27] width 25 height 7
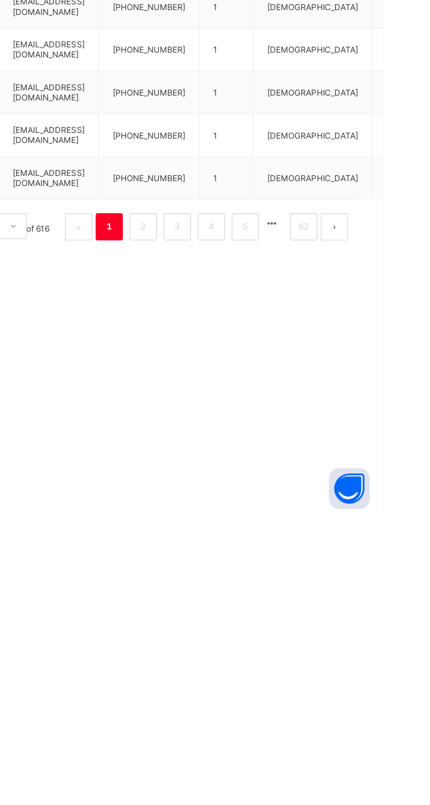
click at [275, 618] on link "2" at bounding box center [275, 618] width 8 height 11
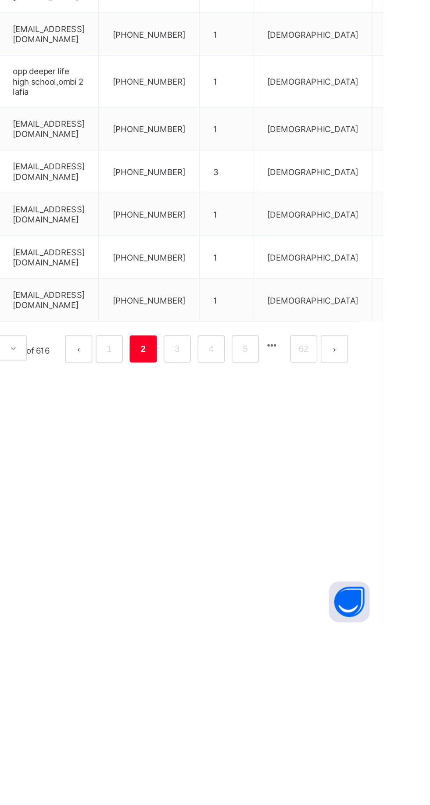
click at [297, 626] on link "3" at bounding box center [297, 624] width 8 height 11
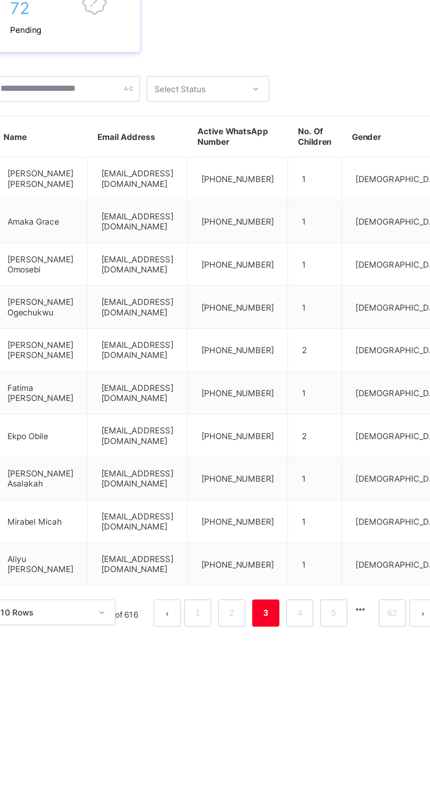
click at [318, 624] on link "4" at bounding box center [319, 618] width 8 height 11
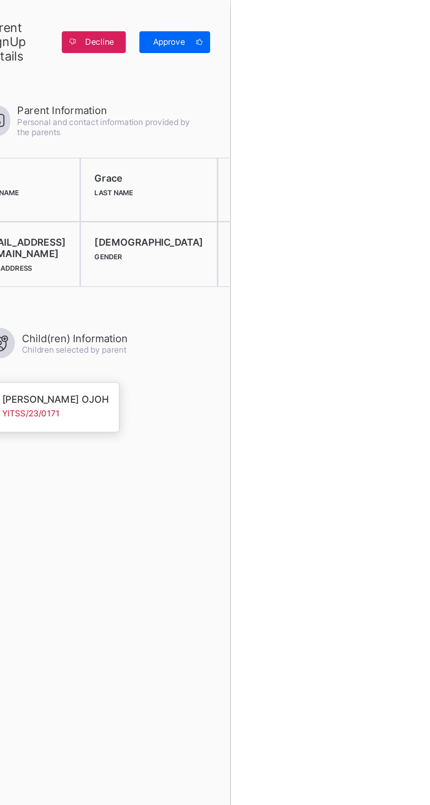
click at [403, 26] on span "Approve" at bounding box center [390, 27] width 25 height 7
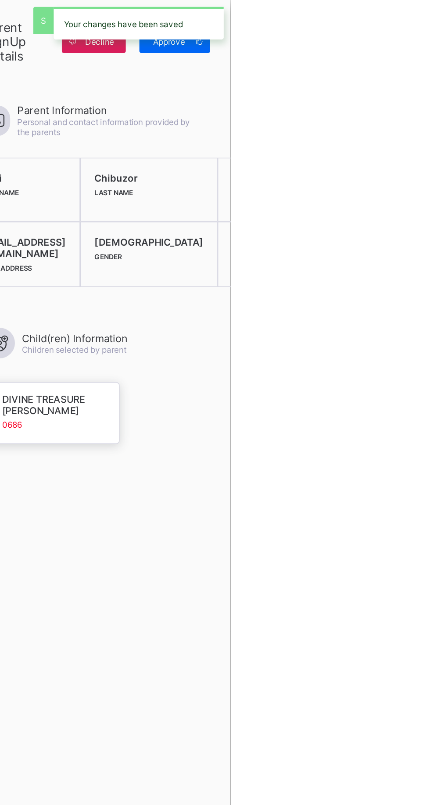
click at [417, 32] on div "Approve" at bounding box center [394, 27] width 46 height 14
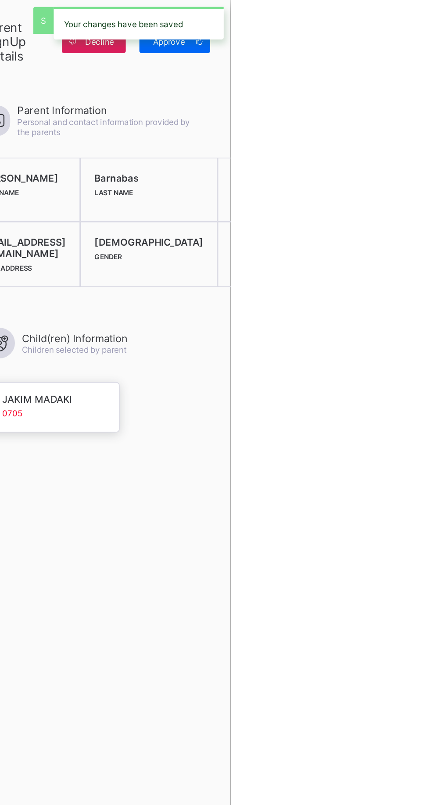
click at [426, 24] on div "Your changes have been saved" at bounding box center [371, 14] width 110 height 21
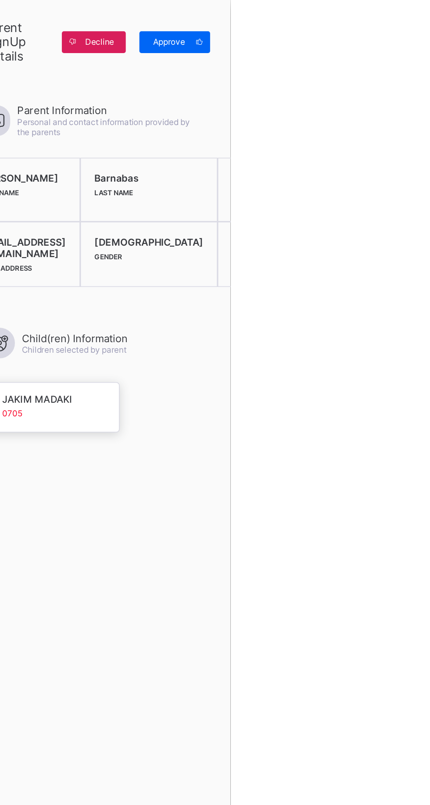
click at [417, 29] on span at bounding box center [410, 27] width 14 height 14
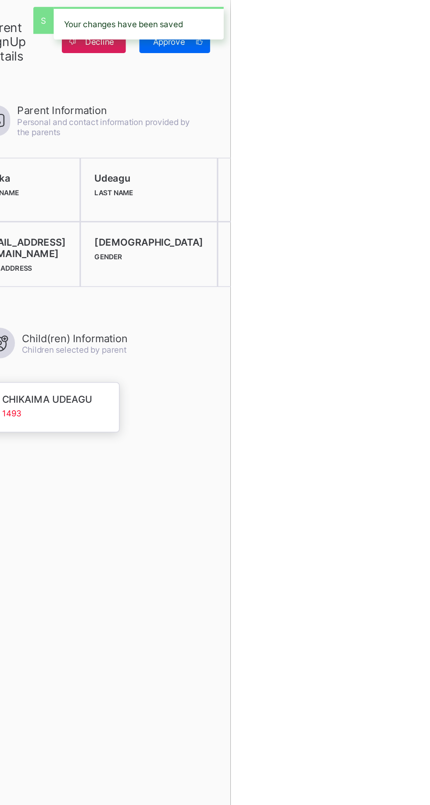
click at [429, 26] on div "Your changes have been saved" at bounding box center [370, 15] width 118 height 30
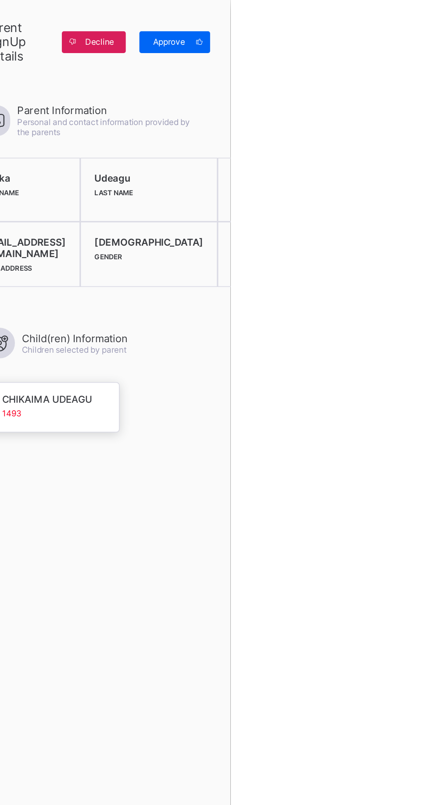
click at [413, 27] on icon at bounding box center [410, 27] width 7 height 6
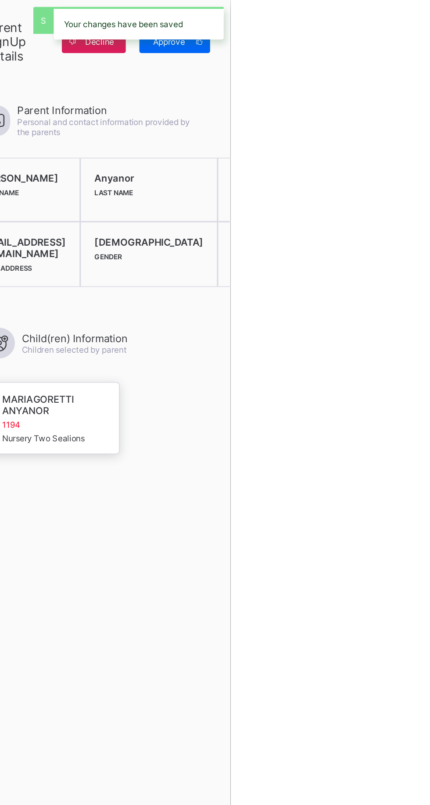
click at [429, 29] on div "Your changes have been saved" at bounding box center [370, 15] width 118 height 30
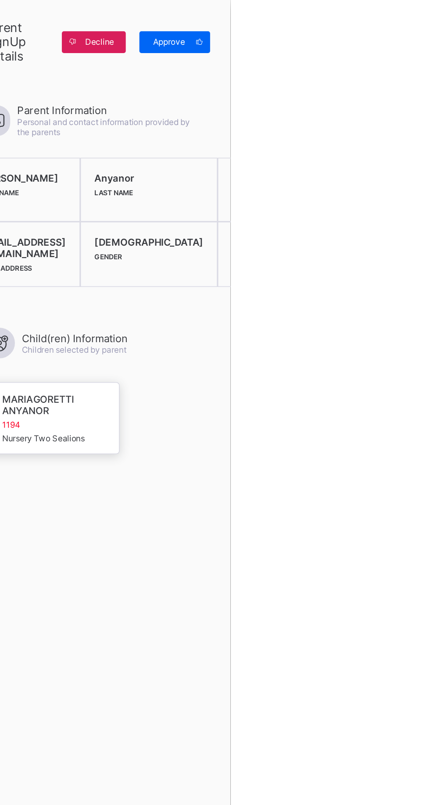
click at [417, 29] on span at bounding box center [410, 27] width 14 height 14
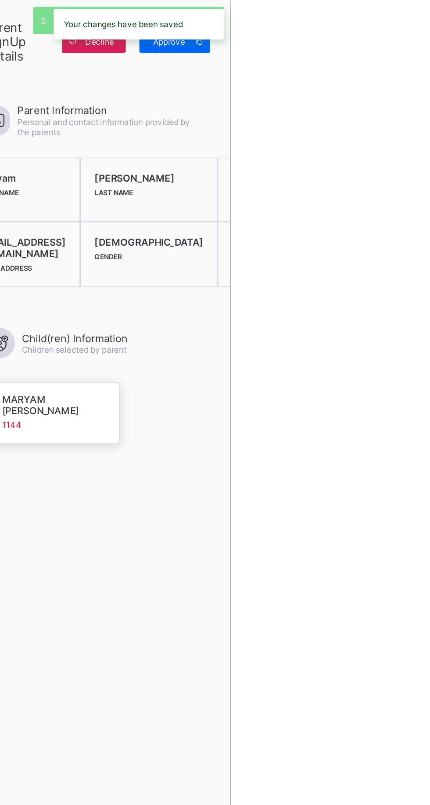
click at [417, 32] on div "Approve" at bounding box center [394, 27] width 46 height 14
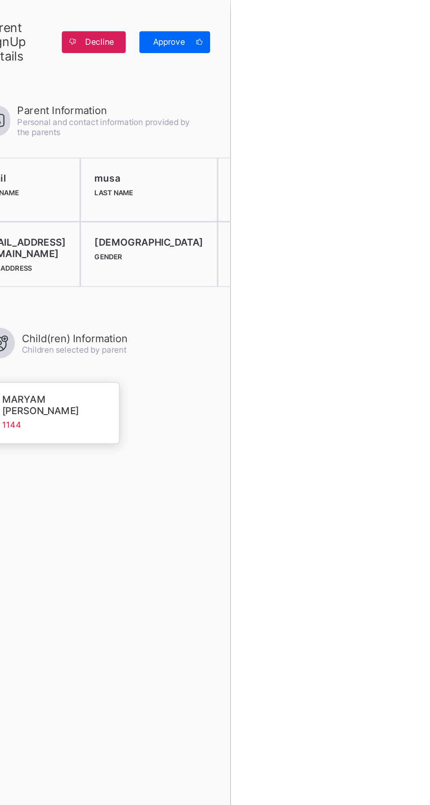
click at [403, 28] on span "Approve" at bounding box center [390, 27] width 25 height 7
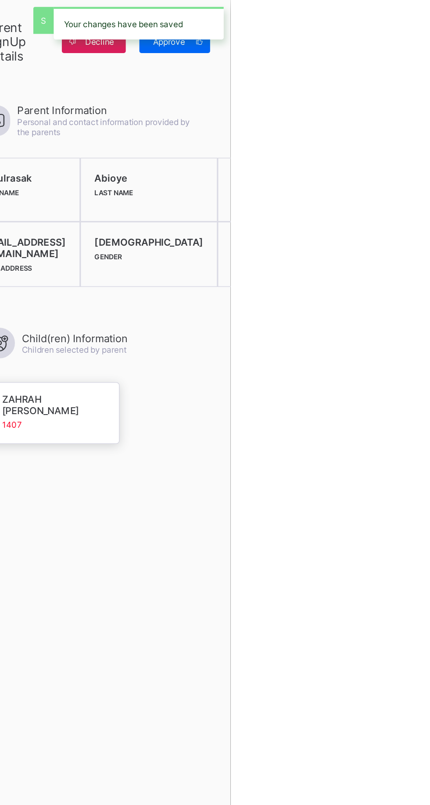
click at [403, 29] on span "Approve" at bounding box center [390, 27] width 25 height 7
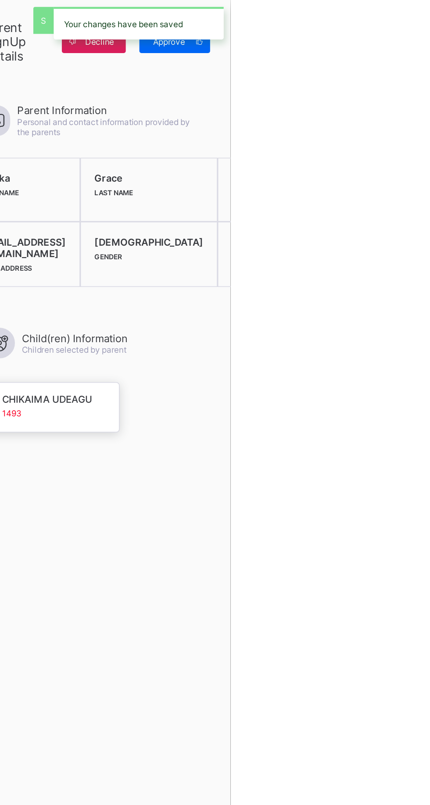
click at [417, 33] on div "Approve" at bounding box center [394, 27] width 46 height 14
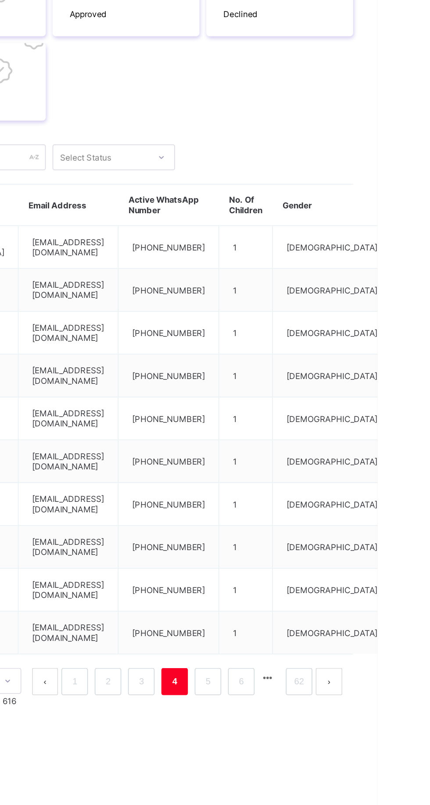
click at [278, 618] on link "3" at bounding box center [277, 618] width 8 height 11
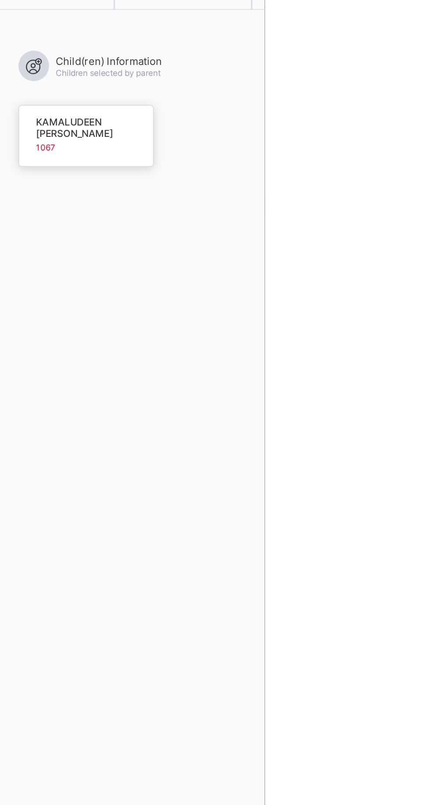
click at [327, 678] on div at bounding box center [215, 402] width 430 height 805
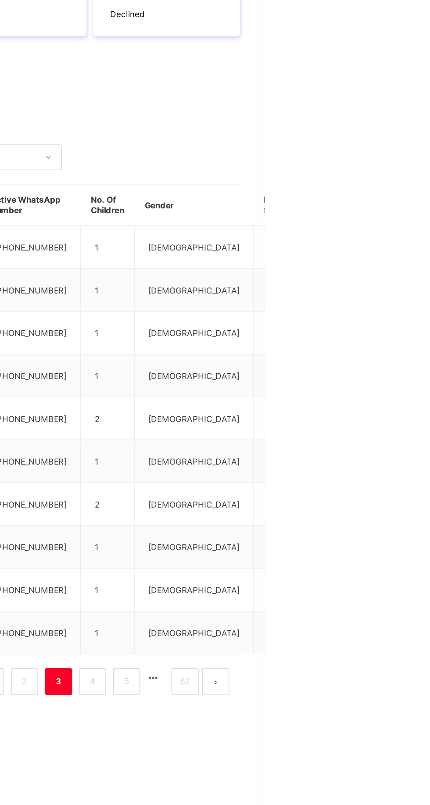
click at [320, 623] on link "4" at bounding box center [319, 618] width 8 height 11
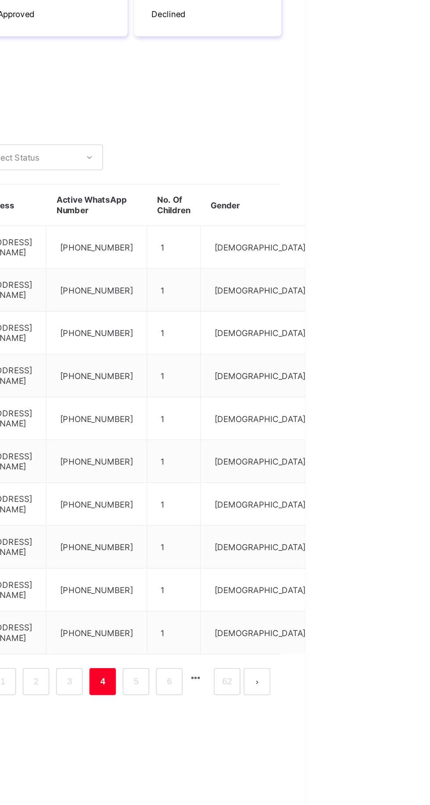
click at [323, 622] on link "5" at bounding box center [320, 618] width 8 height 11
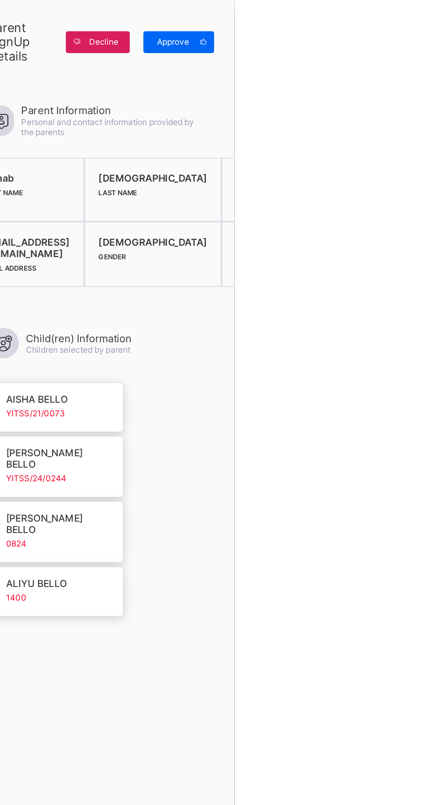
click at [417, 22] on span at bounding box center [410, 27] width 14 height 14
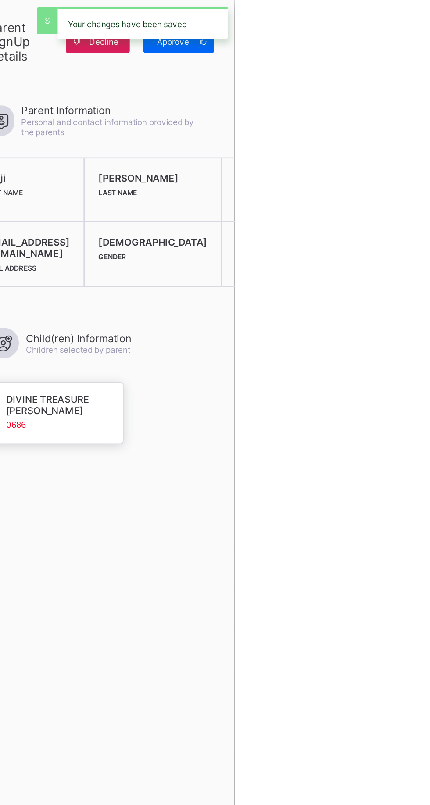
click at [426, 25] on div "Your changes have been saved" at bounding box center [371, 14] width 110 height 21
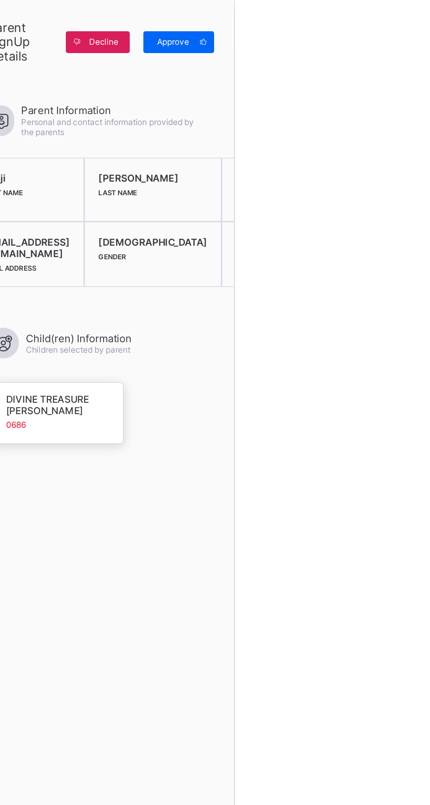
click at [413, 26] on icon at bounding box center [410, 27] width 7 height 6
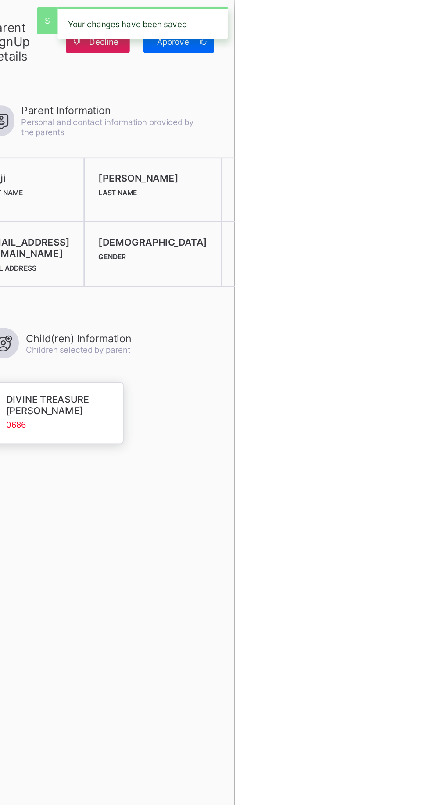
click at [429, 29] on div "Your changes have been saved" at bounding box center [370, 15] width 118 height 30
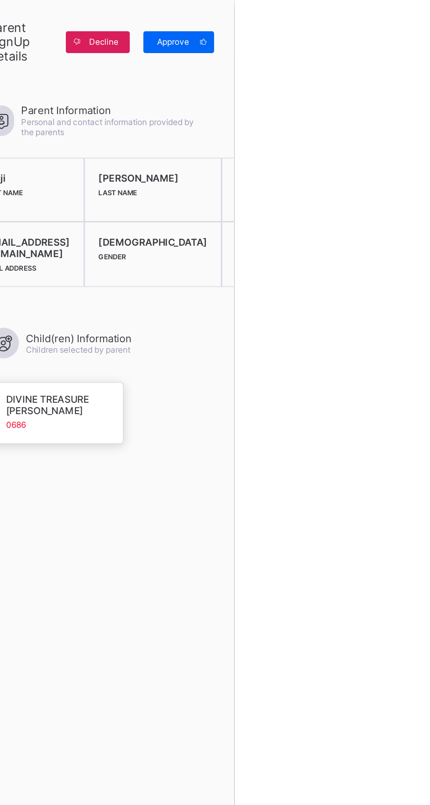
click at [403, 25] on span "Approve" at bounding box center [390, 27] width 25 height 7
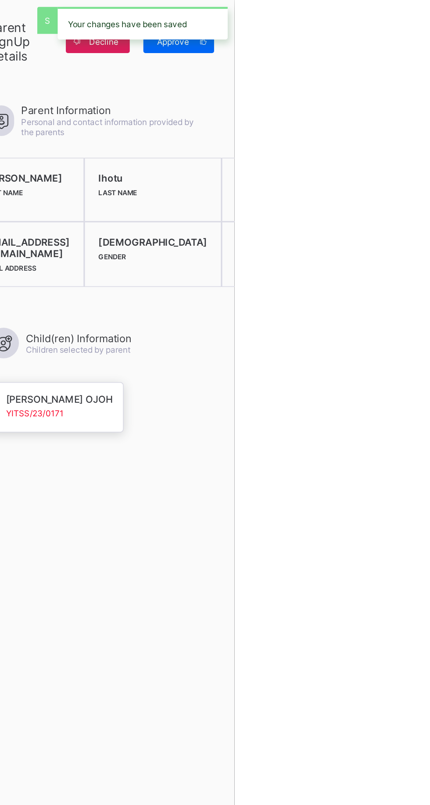
click at [417, 30] on span at bounding box center [410, 27] width 14 height 14
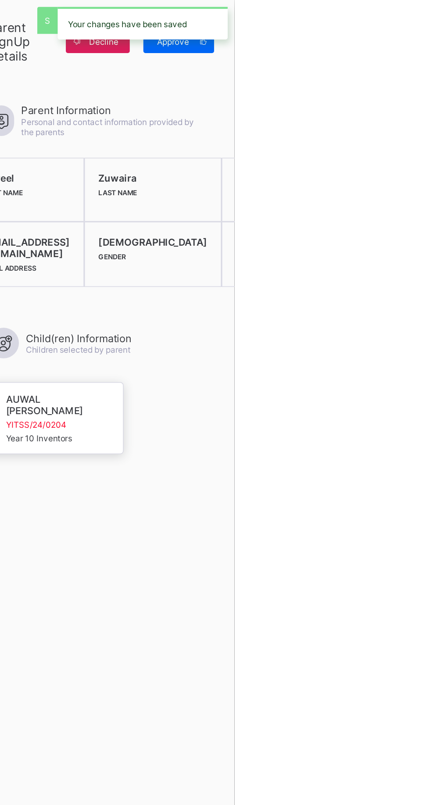
click at [417, 32] on div "Approve" at bounding box center [394, 27] width 46 height 14
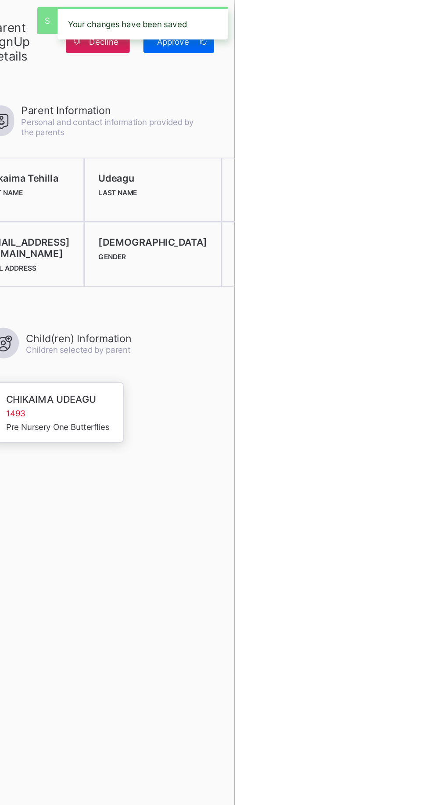
click at [429, 27] on div "Your changes have been saved" at bounding box center [370, 15] width 118 height 30
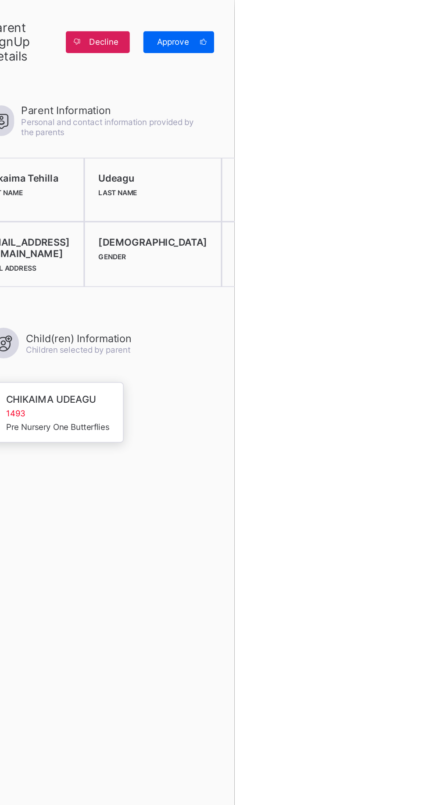
click at [417, 24] on span at bounding box center [410, 27] width 14 height 14
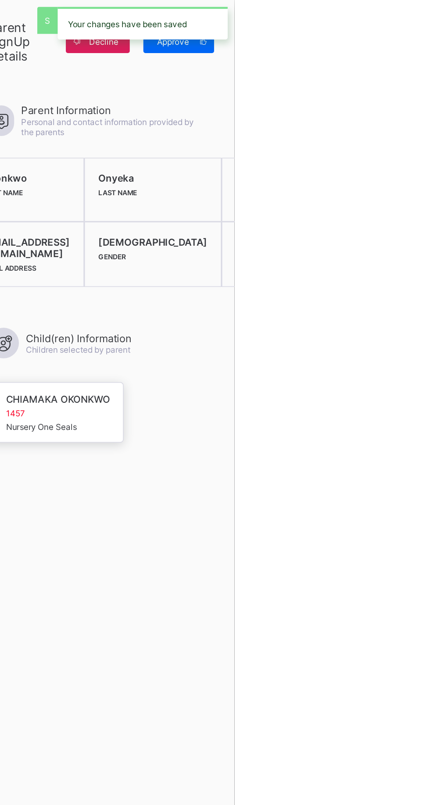
click at [429, 28] on div "Your changes have been saved" at bounding box center [370, 15] width 118 height 30
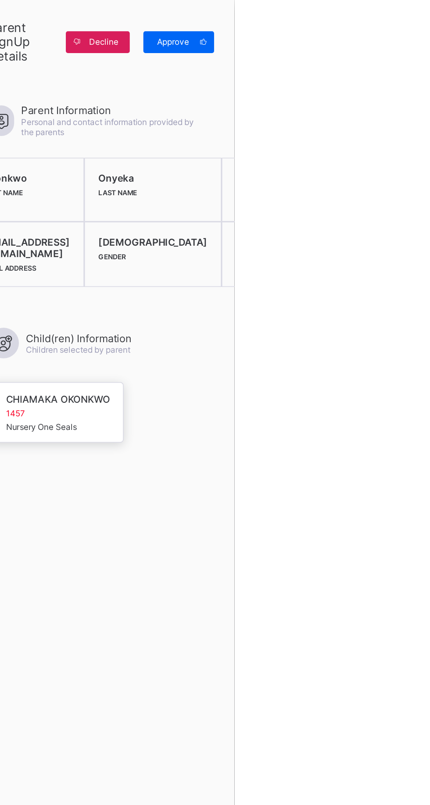
click at [403, 27] on span "Approve" at bounding box center [390, 27] width 25 height 7
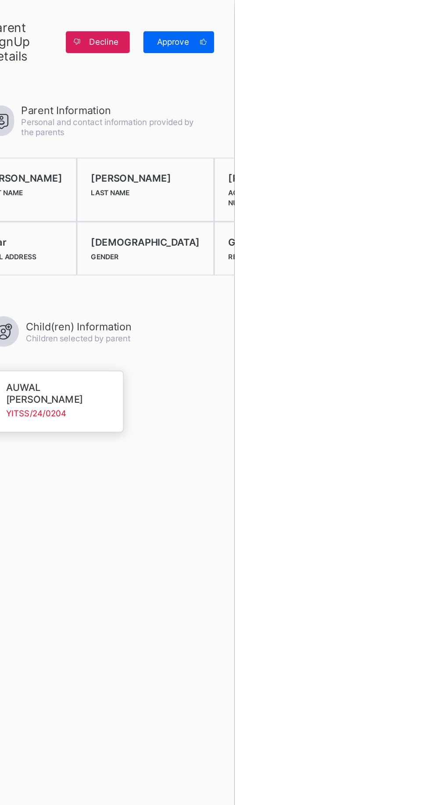
click at [403, 30] on span "Approve" at bounding box center [390, 27] width 25 height 7
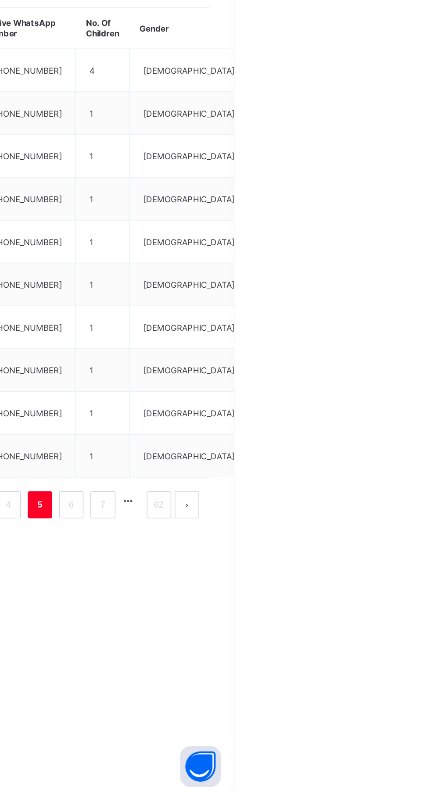
click at [327, 618] on link "6" at bounding box center [324, 618] width 8 height 11
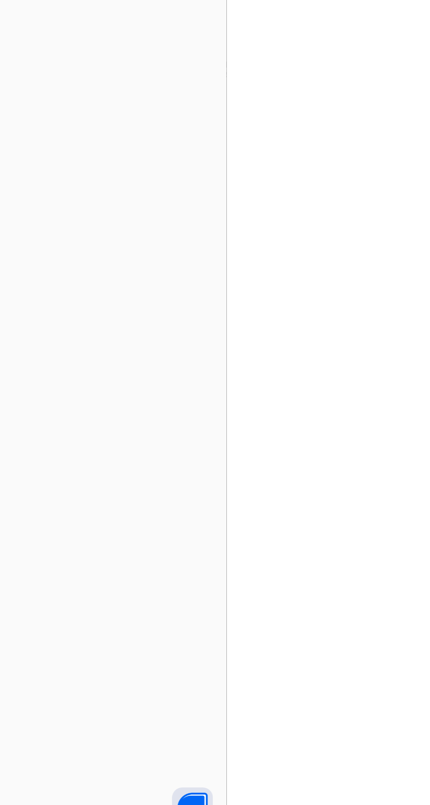
click at [347, 573] on div at bounding box center [215, 402] width 430 height 805
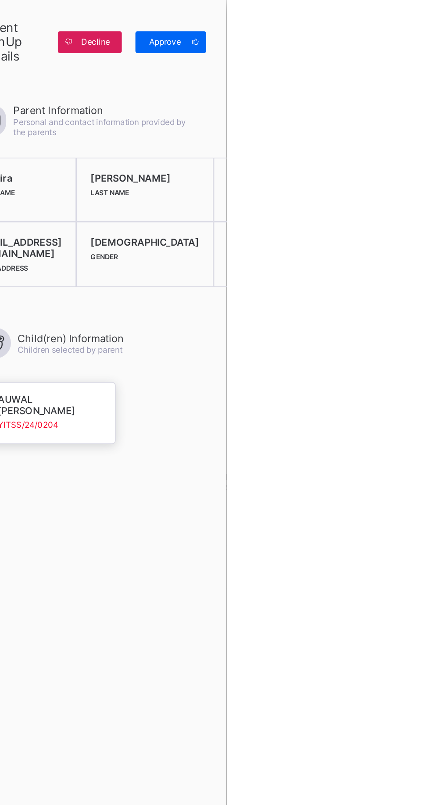
click at [417, 24] on div "Approve" at bounding box center [394, 27] width 46 height 14
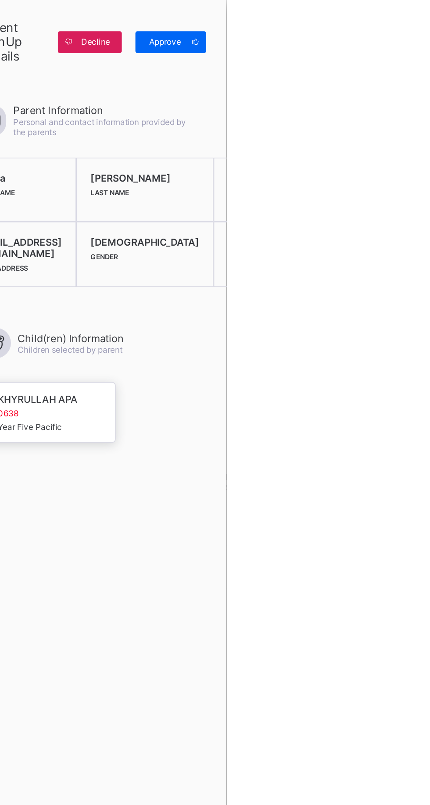
click at [417, 30] on span at bounding box center [410, 27] width 14 height 14
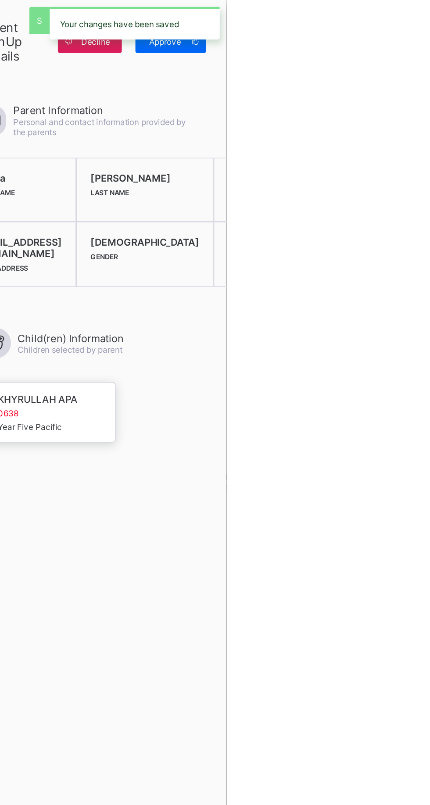
click at [429, 26] on div "Your changes have been saved" at bounding box center [370, 15] width 118 height 30
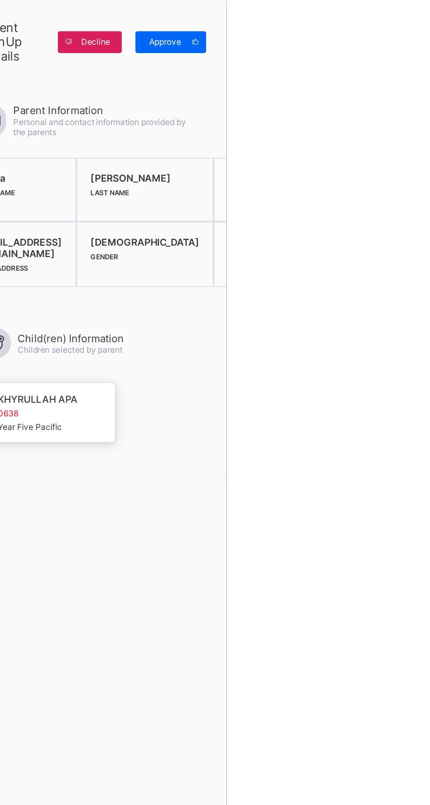
click at [417, 29] on span at bounding box center [410, 27] width 14 height 14
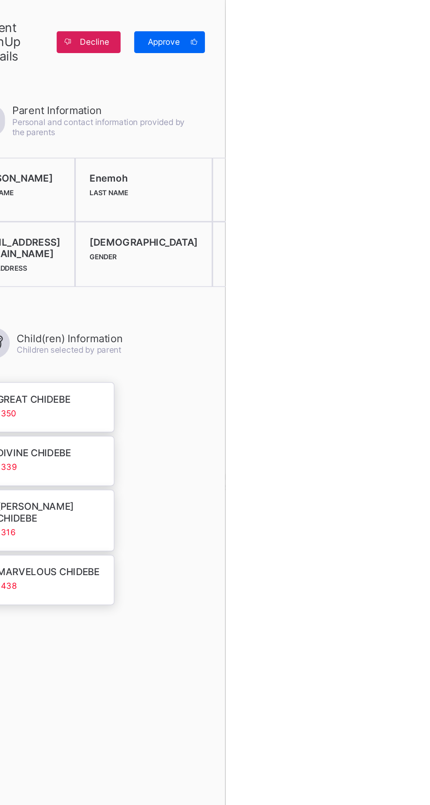
click at [417, 29] on span at bounding box center [410, 27] width 14 height 14
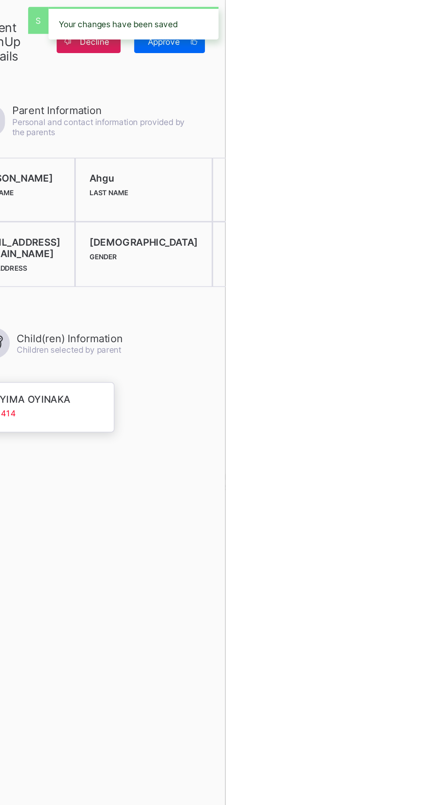
click at [417, 33] on div "Approve" at bounding box center [394, 27] width 46 height 14
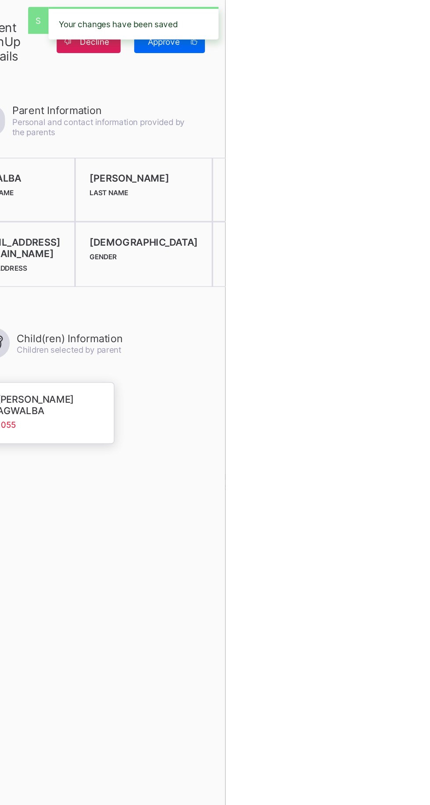
click at [429, 27] on div "Your changes have been saved" at bounding box center [370, 15] width 118 height 30
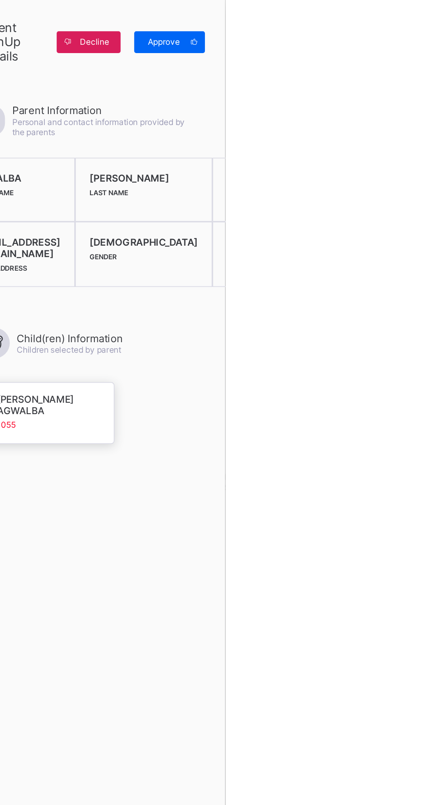
click at [417, 33] on span at bounding box center [410, 27] width 14 height 14
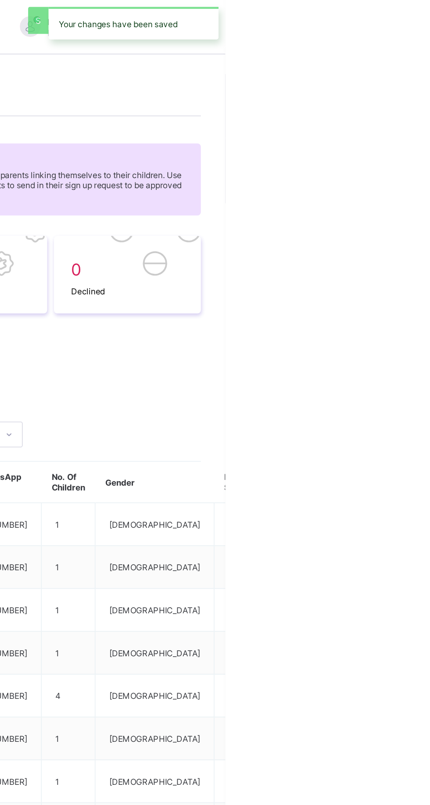
click at [429, 25] on div "Your changes have been saved" at bounding box center [370, 15] width 118 height 30
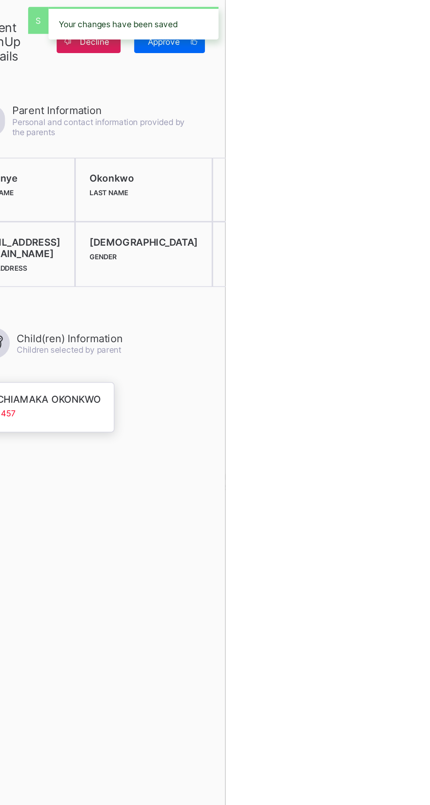
click at [429, 29] on div "Your changes have been saved" at bounding box center [370, 15] width 118 height 30
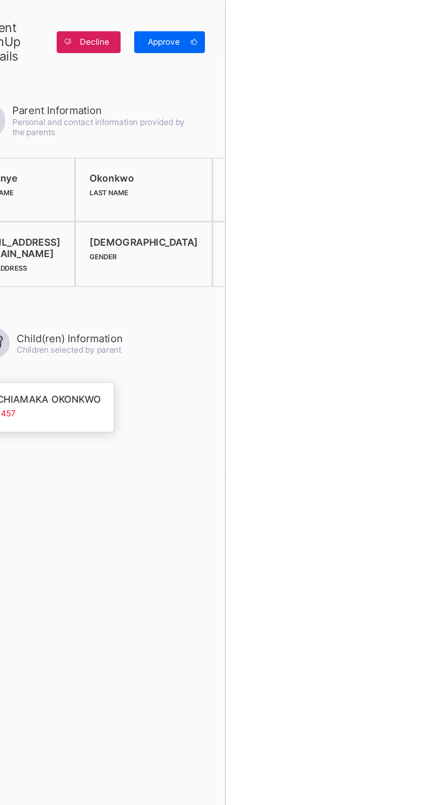
click at [403, 28] on span "Approve" at bounding box center [390, 27] width 25 height 7
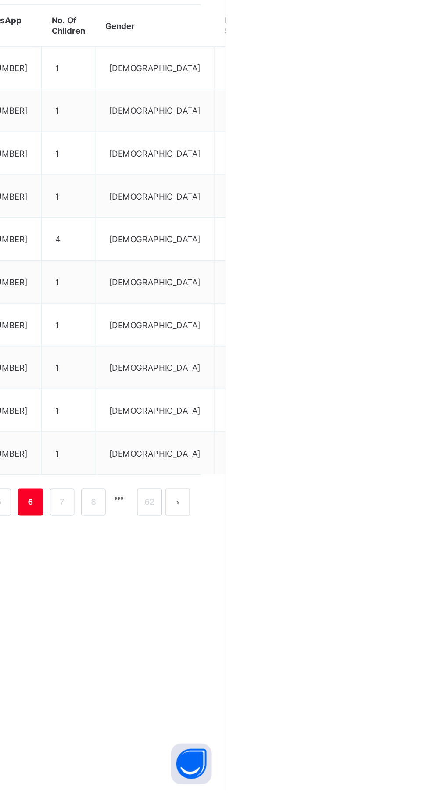
click at [326, 624] on link "7" at bounding box center [324, 618] width 8 height 11
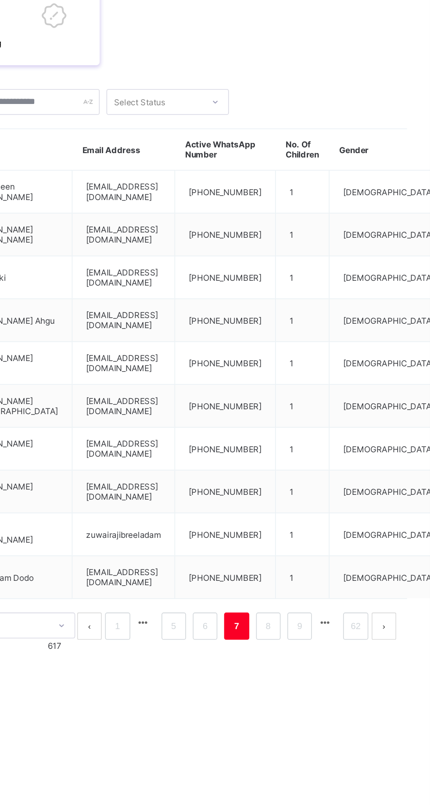
click at [283, 617] on link "6" at bounding box center [283, 618] width 8 height 11
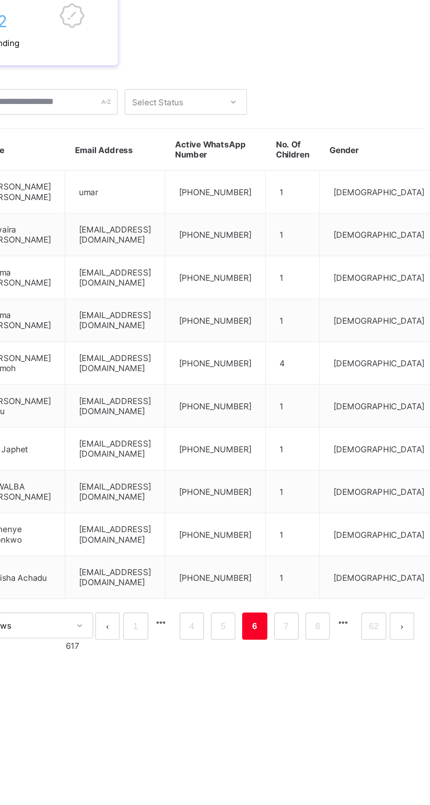
click at [284, 624] on link "5" at bounding box center [283, 618] width 8 height 11
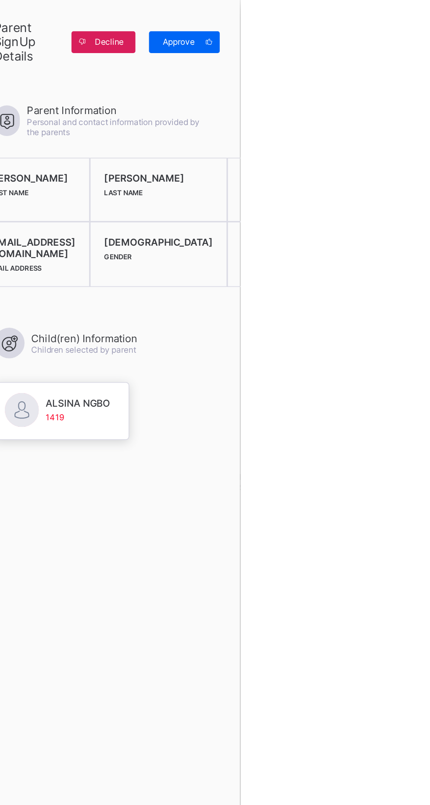
click at [403, 28] on span "Approve" at bounding box center [390, 27] width 25 height 7
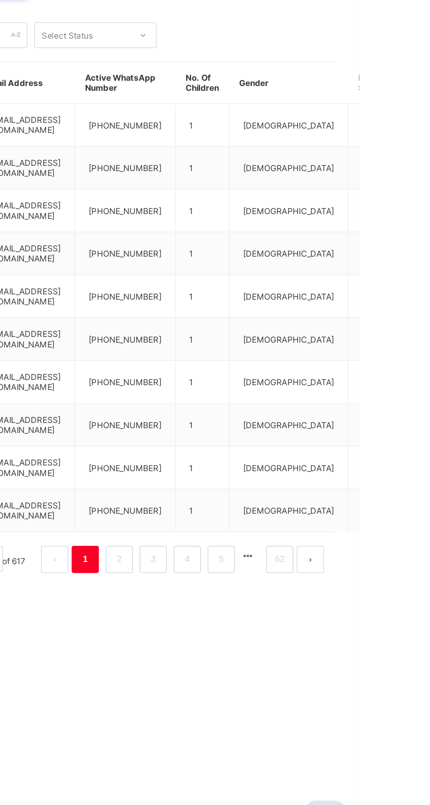
click at [275, 620] on link "2" at bounding box center [275, 618] width 8 height 11
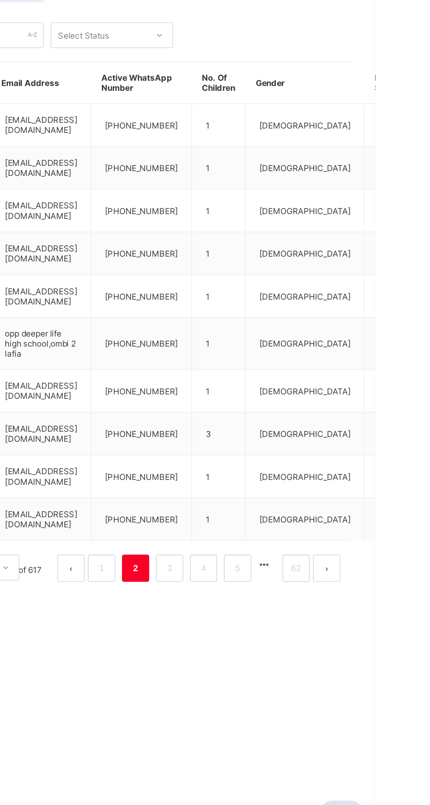
click at [299, 626] on link "3" at bounding box center [297, 624] width 8 height 11
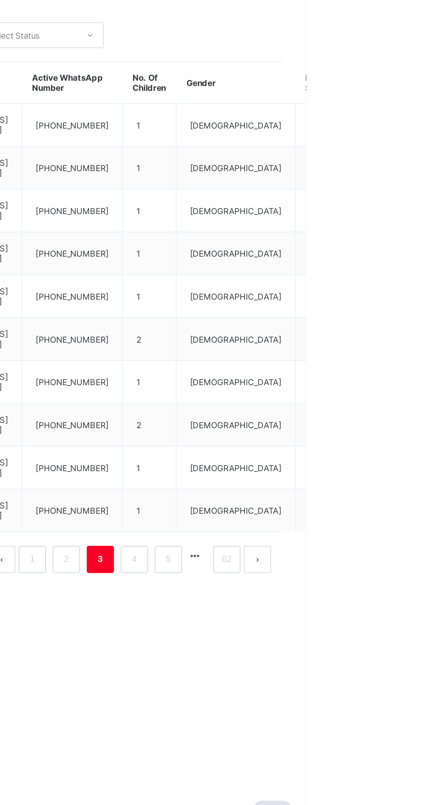
click at [318, 620] on link "4" at bounding box center [319, 618] width 8 height 11
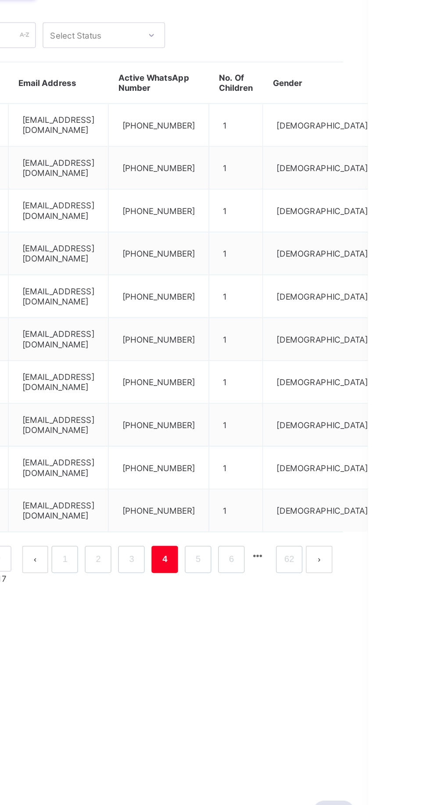
click at [320, 624] on link "5" at bounding box center [320, 618] width 8 height 11
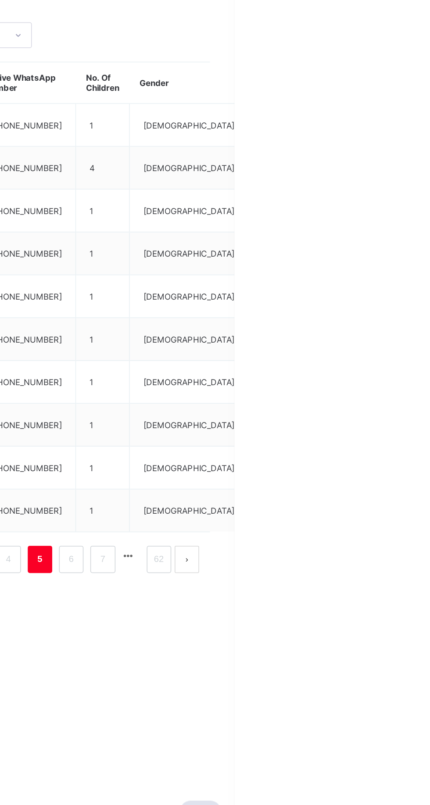
click at [325, 621] on link "6" at bounding box center [324, 618] width 8 height 11
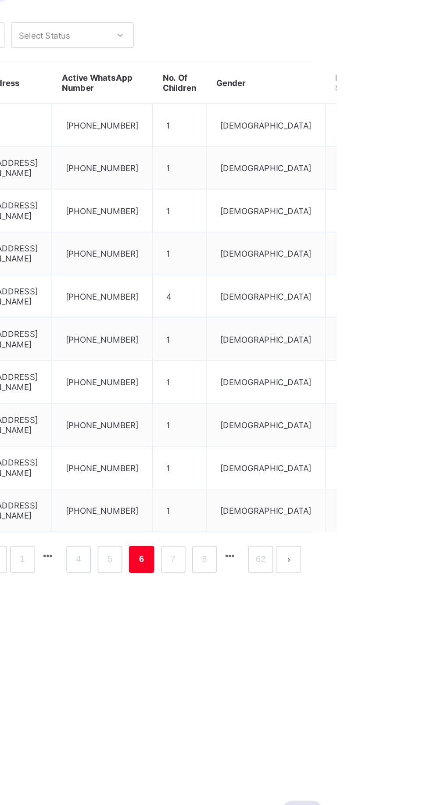
click at [260, 624] on link "4" at bounding box center [263, 618] width 8 height 11
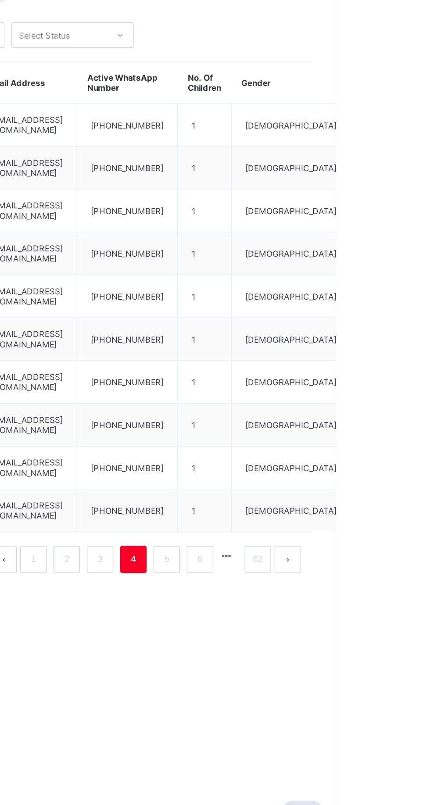
click at [320, 624] on link "5" at bounding box center [320, 618] width 8 height 11
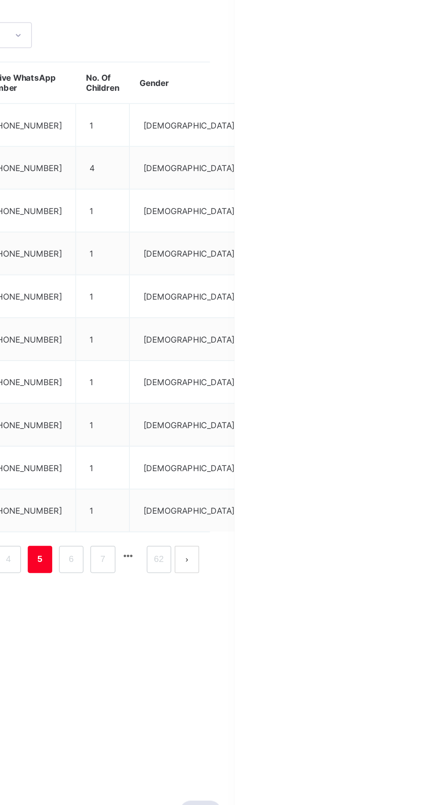
click at [327, 620] on link "6" at bounding box center [324, 618] width 8 height 11
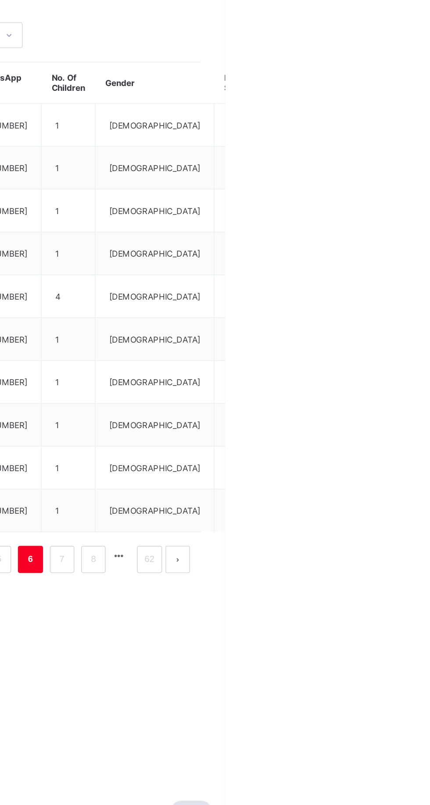
click at [345, 624] on link "8" at bounding box center [345, 618] width 8 height 11
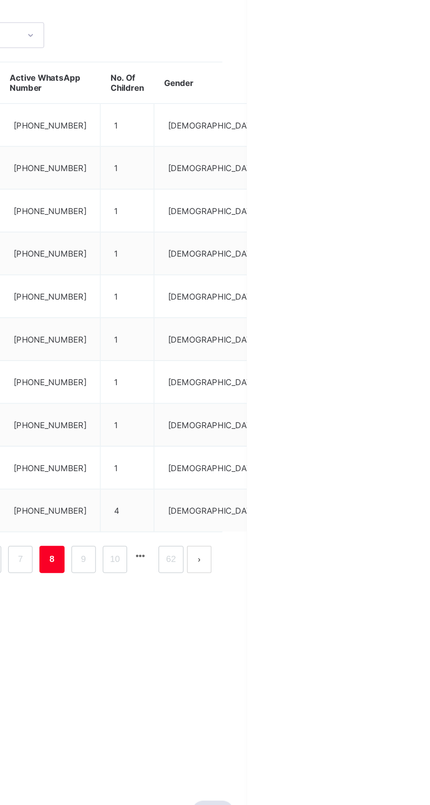
click at [286, 619] on link "7" at bounding box center [283, 618] width 8 height 11
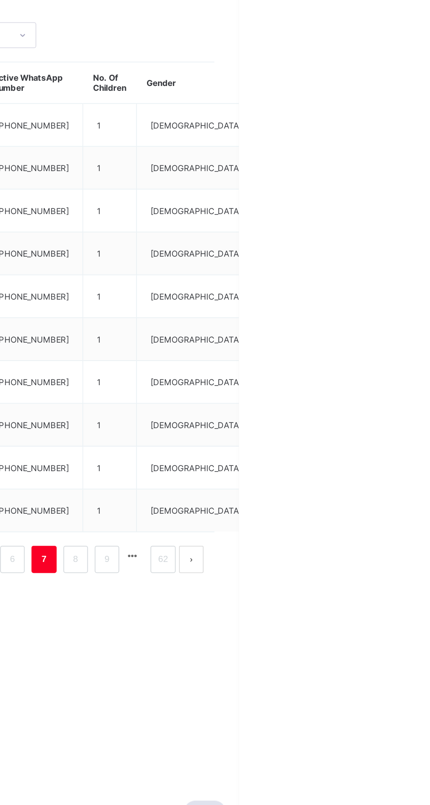
click at [325, 615] on link "8" at bounding box center [324, 618] width 8 height 11
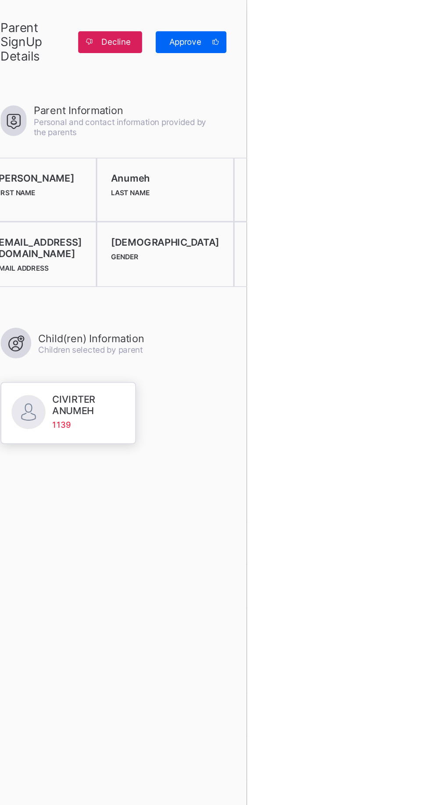
click at [403, 29] on span "Approve" at bounding box center [390, 27] width 25 height 7
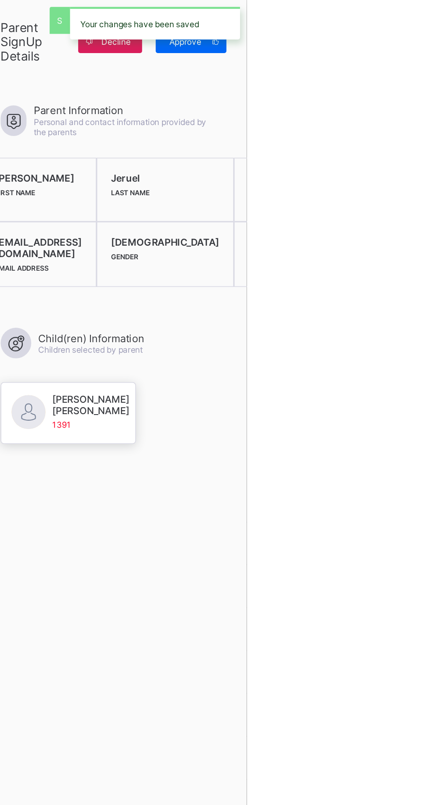
click at [417, 31] on div "Approve" at bounding box center [394, 27] width 46 height 14
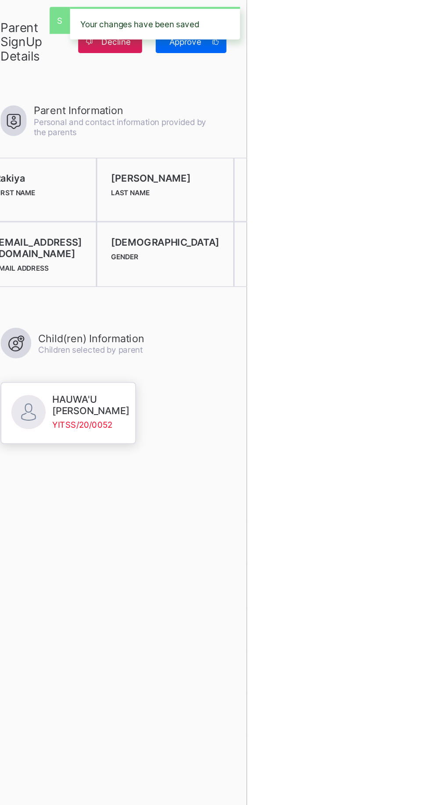
click at [417, 32] on span at bounding box center [410, 27] width 14 height 14
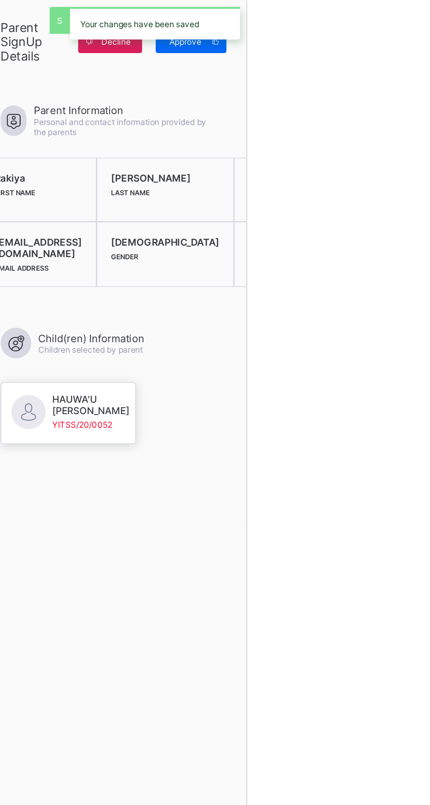
click at [429, 25] on div "Your changes have been saved" at bounding box center [370, 15] width 118 height 30
click at [429, 29] on div "Your changes have been saved" at bounding box center [370, 15] width 118 height 30
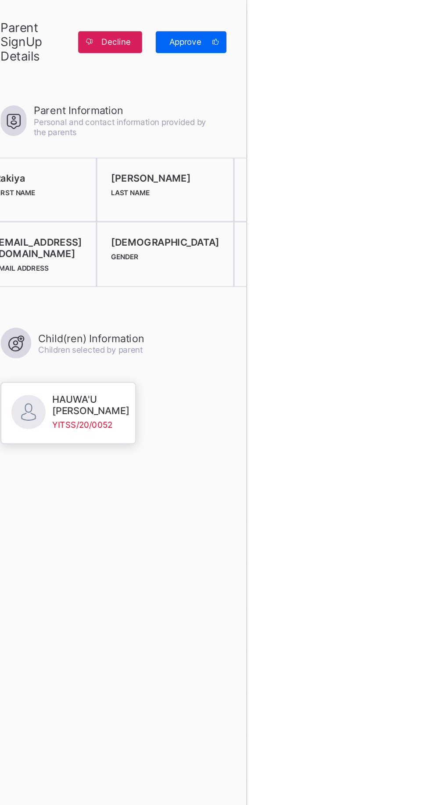
click at [413, 27] on icon at bounding box center [410, 27] width 7 height 6
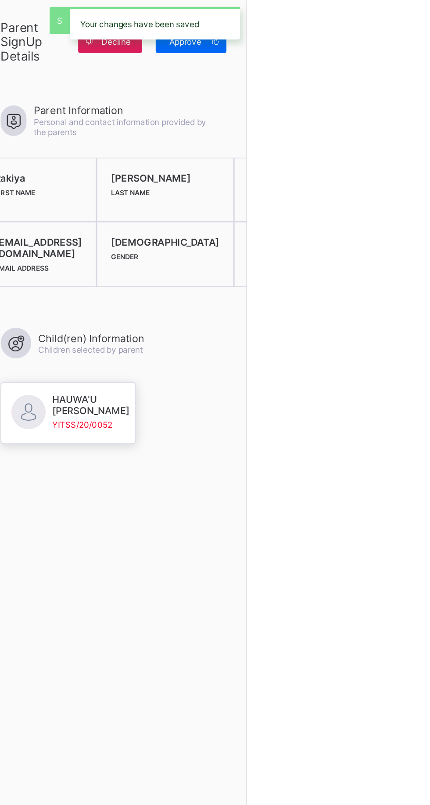
click at [429, 27] on div "Your changes have been saved" at bounding box center [370, 15] width 118 height 30
click at [417, 31] on span at bounding box center [410, 27] width 14 height 14
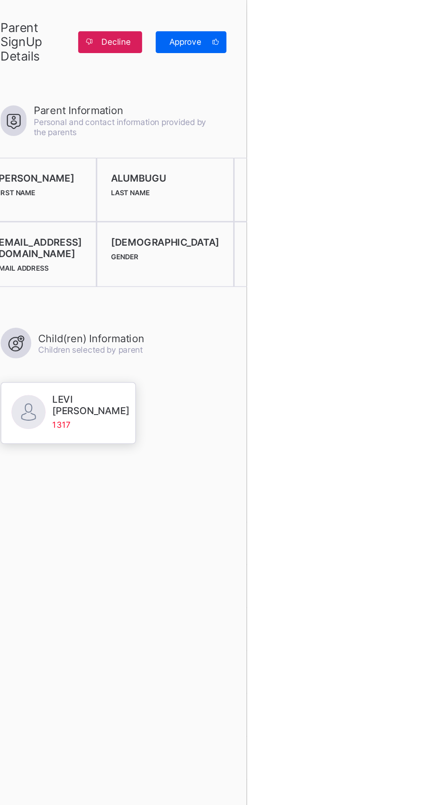
click at [417, 32] on span at bounding box center [410, 27] width 14 height 14
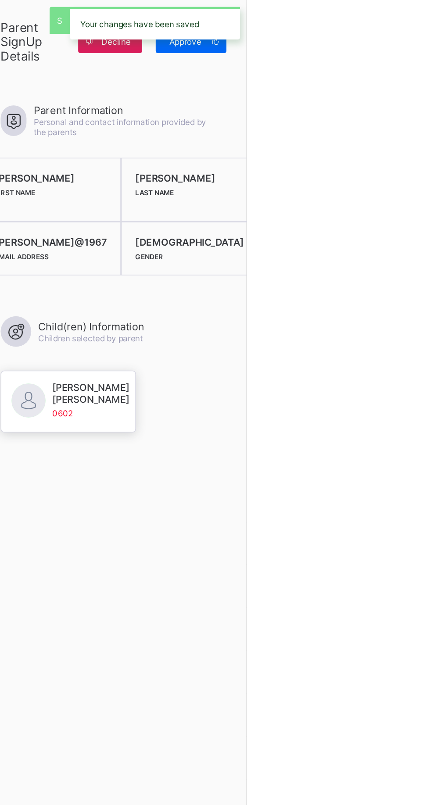
click at [426, 23] on div "Your changes have been saved" at bounding box center [371, 14] width 110 height 21
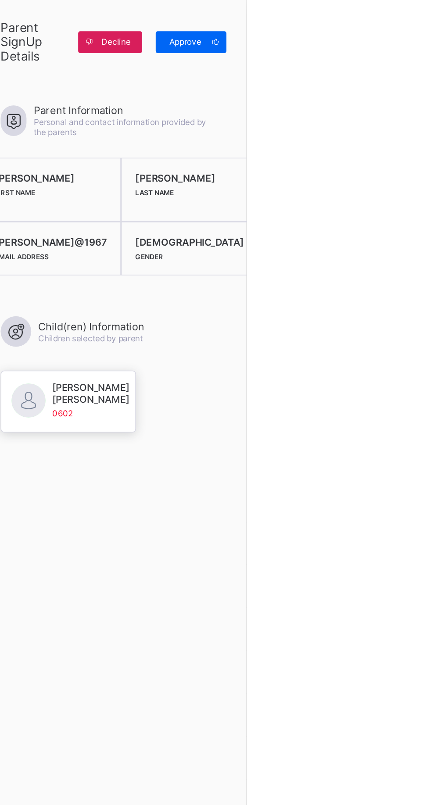
click at [417, 32] on div "Approve" at bounding box center [394, 27] width 46 height 14
click at [249, 21] on div "×" at bounding box center [242, 17] width 13 height 13
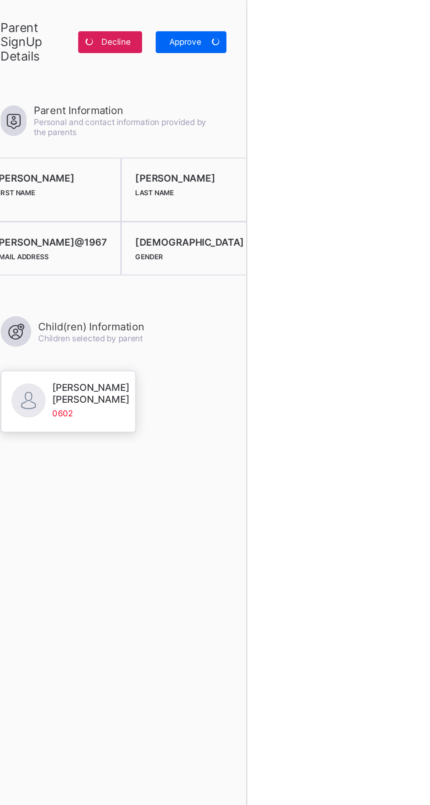
click at [417, 21] on div "Approve" at bounding box center [394, 27] width 46 height 14
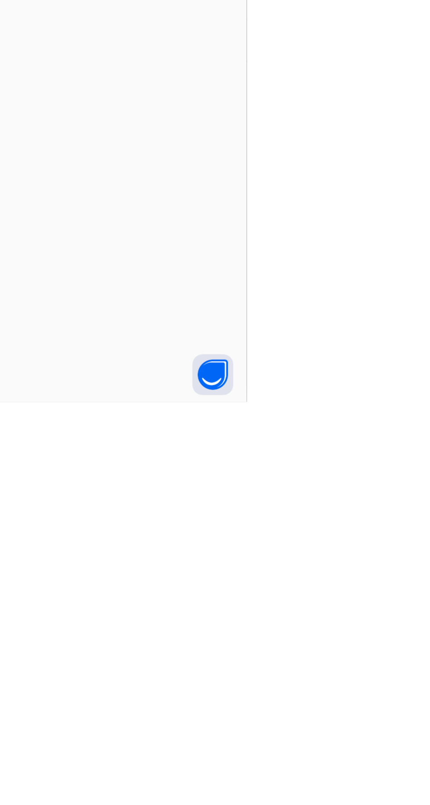
click at [325, 805] on div at bounding box center [215, 402] width 430 height 805
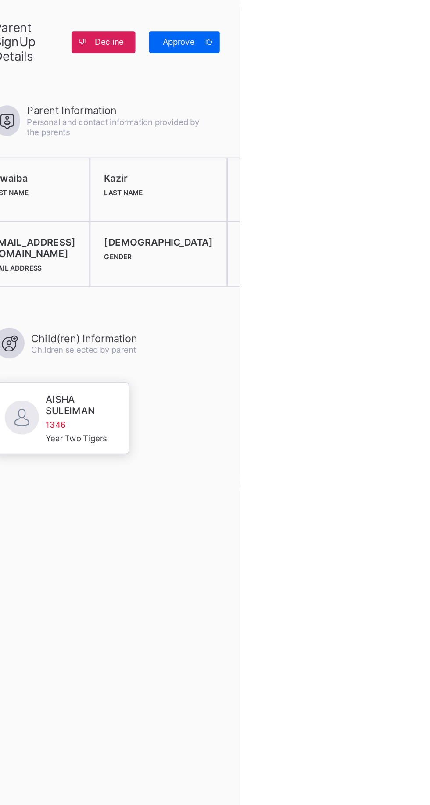
click at [403, 26] on span "Approve" at bounding box center [390, 27] width 25 height 7
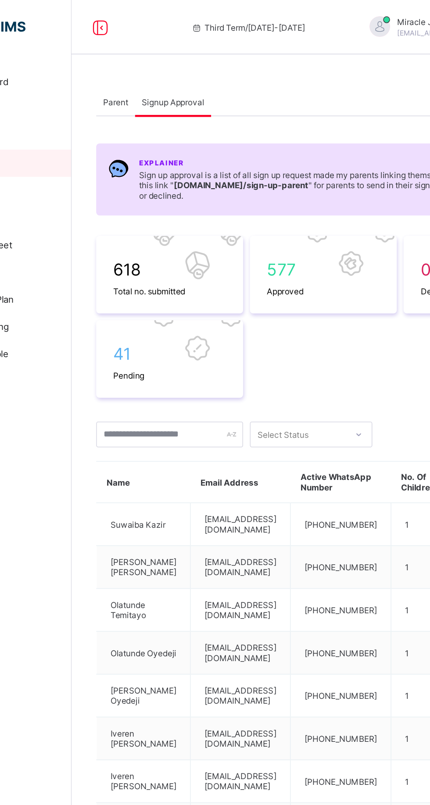
click at [140, 61] on div "Parent" at bounding box center [133, 66] width 25 height 18
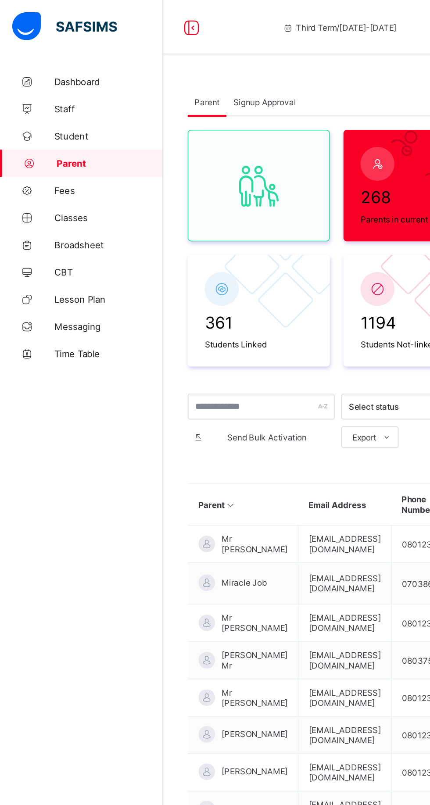
click at [161, 65] on span "Signup Approval" at bounding box center [170, 66] width 40 height 7
